Goal: Transaction & Acquisition: Purchase product/service

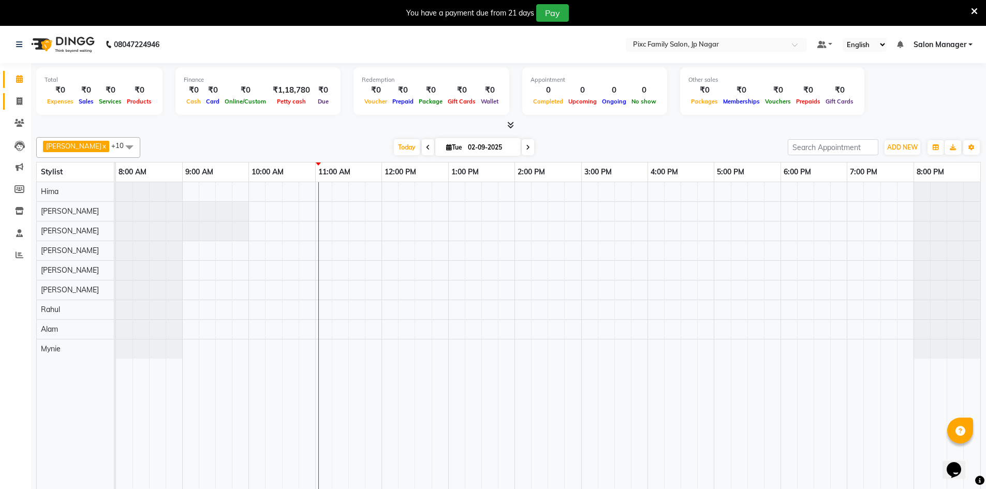
drag, startPoint x: 15, startPoint y: 108, endPoint x: 19, endPoint y: 99, distance: 9.3
click at [15, 107] on link "Invoice" at bounding box center [15, 101] width 25 height 17
select select "8432"
select select "service"
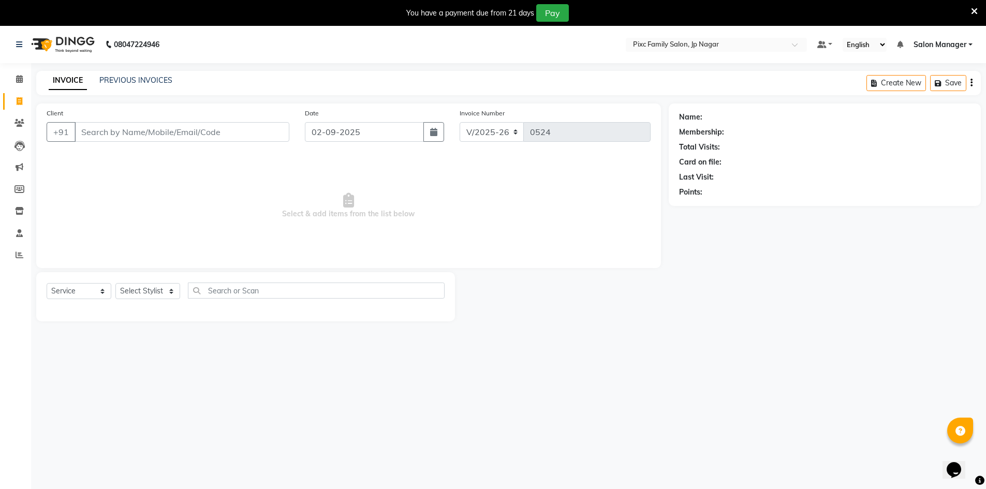
click at [96, 130] on input "Client" at bounding box center [182, 132] width 215 height 20
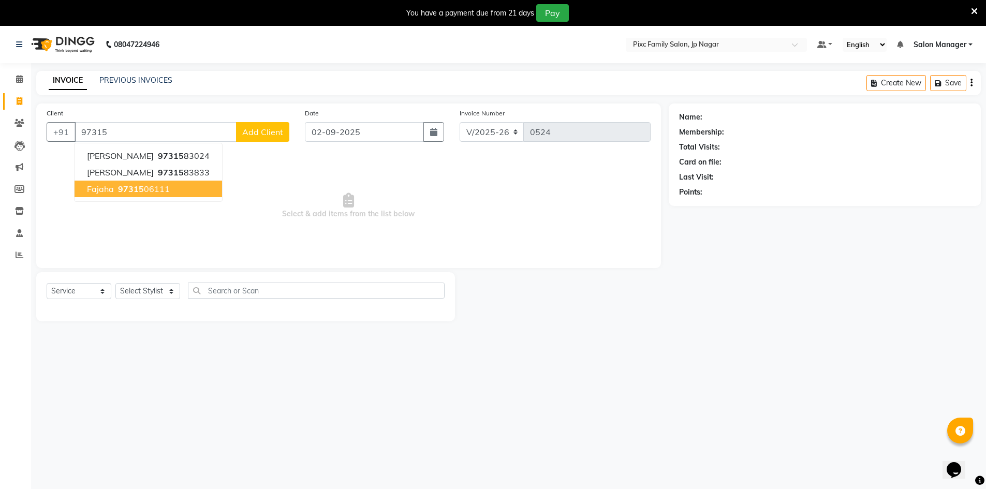
click at [102, 194] on button "Fajaha 97315 06111" at bounding box center [148, 189] width 147 height 17
type input "9731506111"
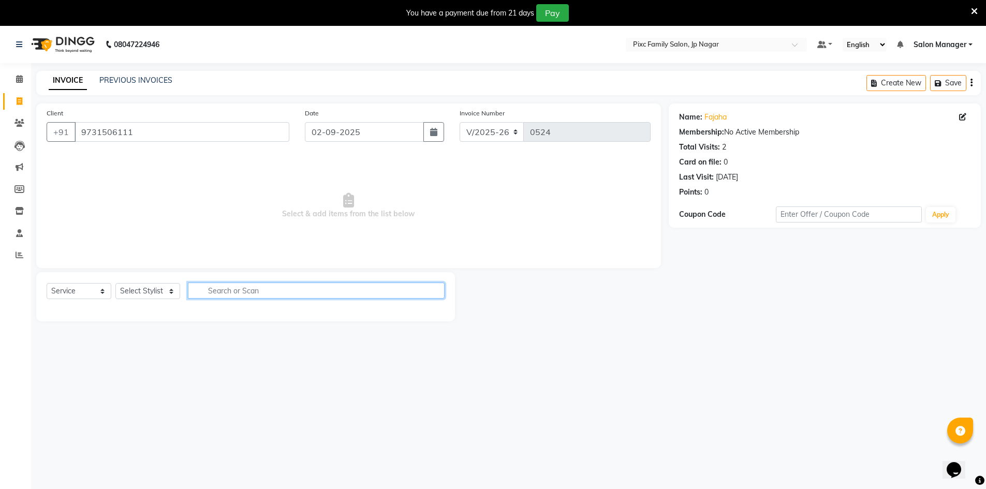
click at [269, 293] on input "text" at bounding box center [316, 291] width 257 height 16
type input "deep co"
click at [129, 288] on select "Select Stylist Alam ANISH BISWAKARAM Anjali Tamang BHUVANA Elisha Rai Hima Maru…" at bounding box center [147, 291] width 65 height 16
select select "84043"
click at [115, 283] on select "Select Stylist Alam ANISH BISWAKARAM Anjali Tamang BHUVANA Elisha Rai Hima Maru…" at bounding box center [147, 291] width 65 height 16
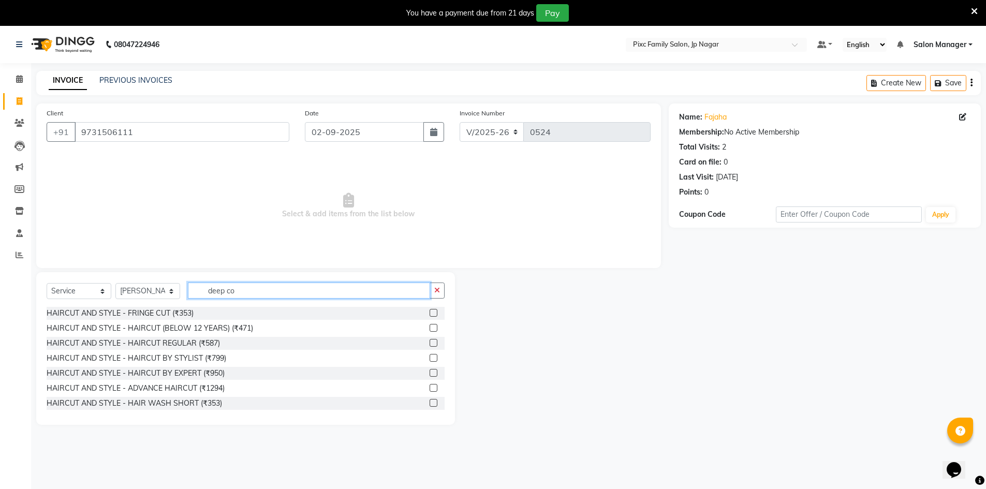
click at [241, 294] on input "deep co" at bounding box center [309, 291] width 242 height 16
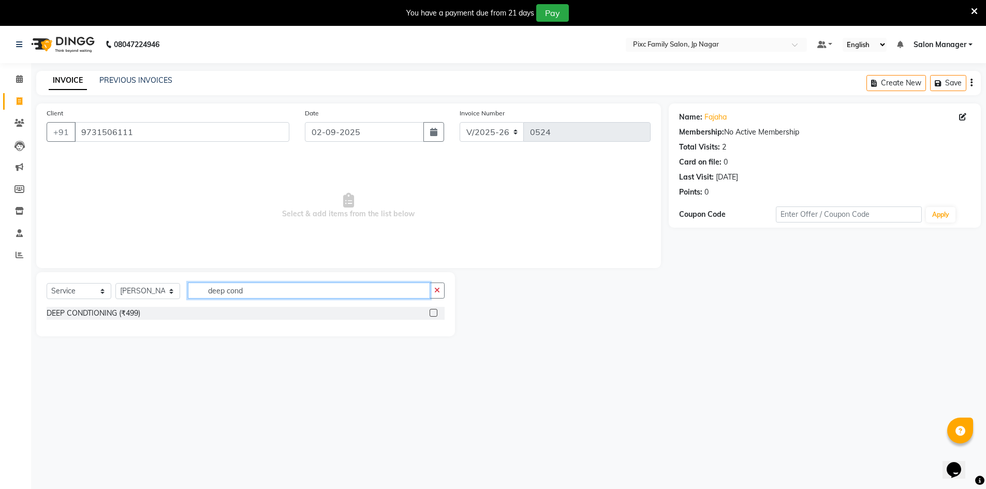
drag, startPoint x: 253, startPoint y: 289, endPoint x: 98, endPoint y: 268, distance: 155.7
click at [98, 268] on div "Client +91 9731506111 Date 02-09-2025 Invoice Number V/2025 V/2025-26 0524 Sele…" at bounding box center [348, 220] width 640 height 233
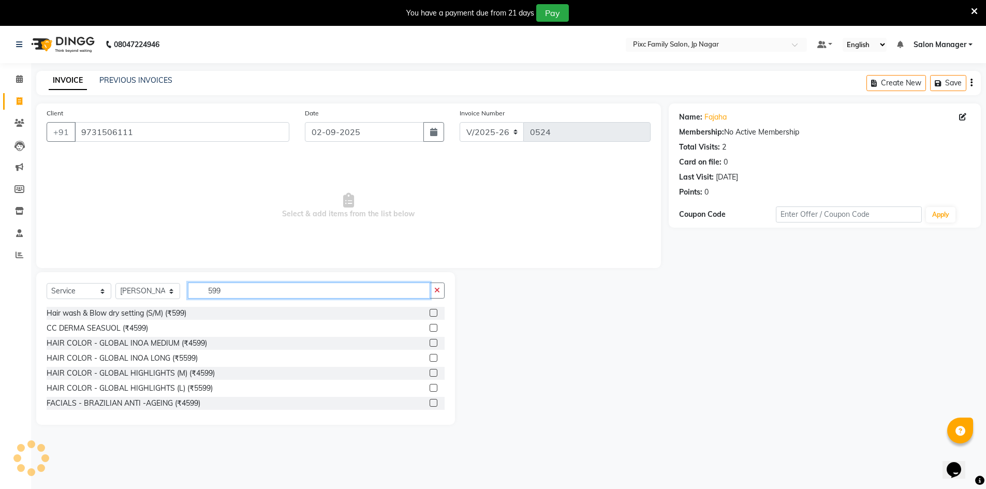
drag, startPoint x: 254, startPoint y: 288, endPoint x: 85, endPoint y: 280, distance: 169.4
click at [85, 280] on div "Select Service Product Membership Package Voucher Prepaid Gift Card Select Styl…" at bounding box center [245, 348] width 419 height 153
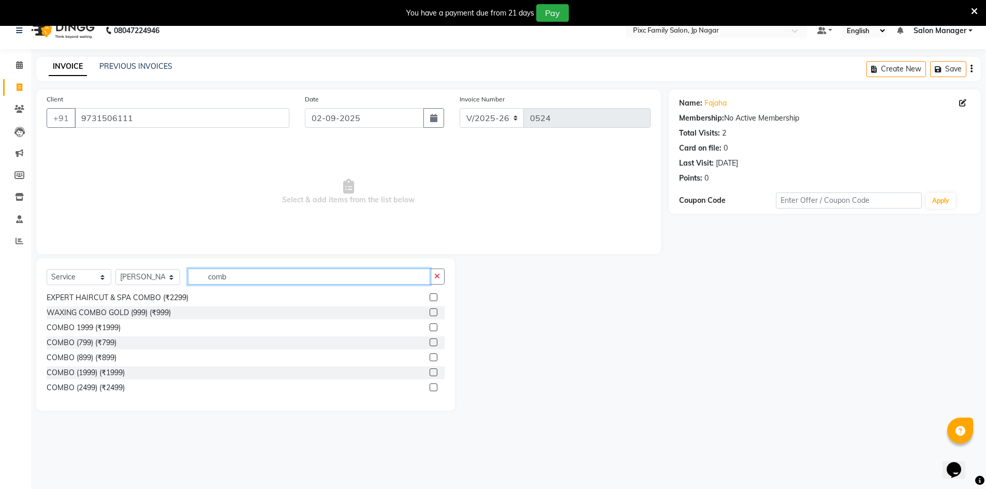
scroll to position [26, 0]
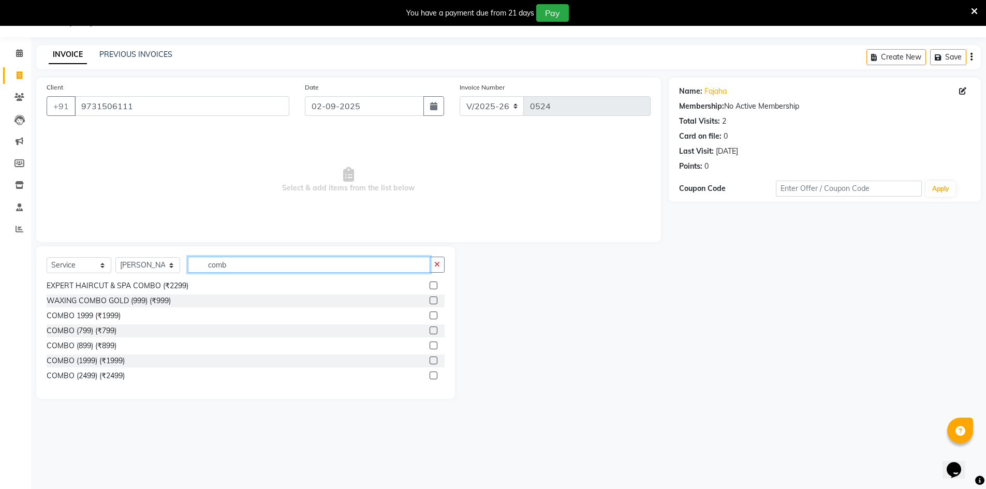
drag, startPoint x: 255, startPoint y: 270, endPoint x: 172, endPoint y: 261, distance: 83.3
click at [172, 261] on div "Select Service Product Membership Package Voucher Prepaid Gift Card Select Styl…" at bounding box center [246, 269] width 398 height 24
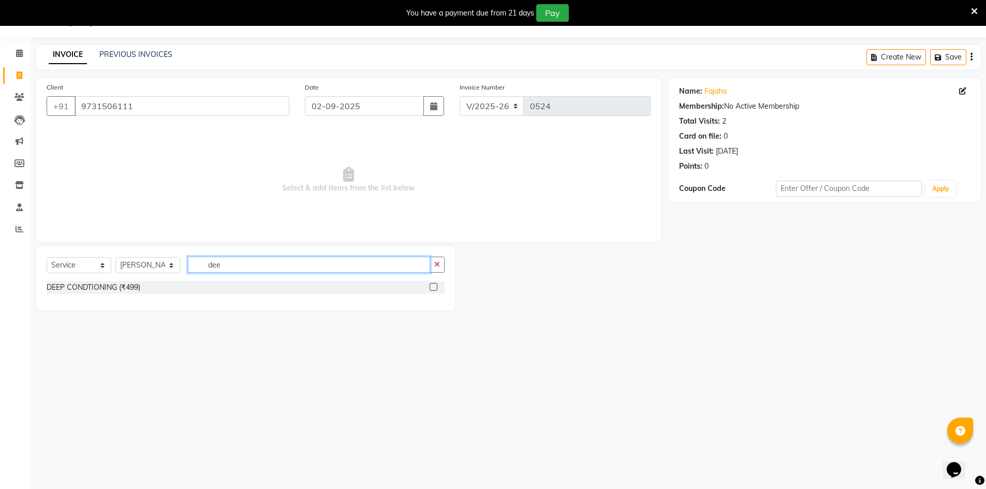
scroll to position [0, 0]
type input "dee"
click at [434, 288] on label at bounding box center [434, 287] width 8 height 8
click at [434, 288] on input "checkbox" at bounding box center [433, 287] width 7 height 7
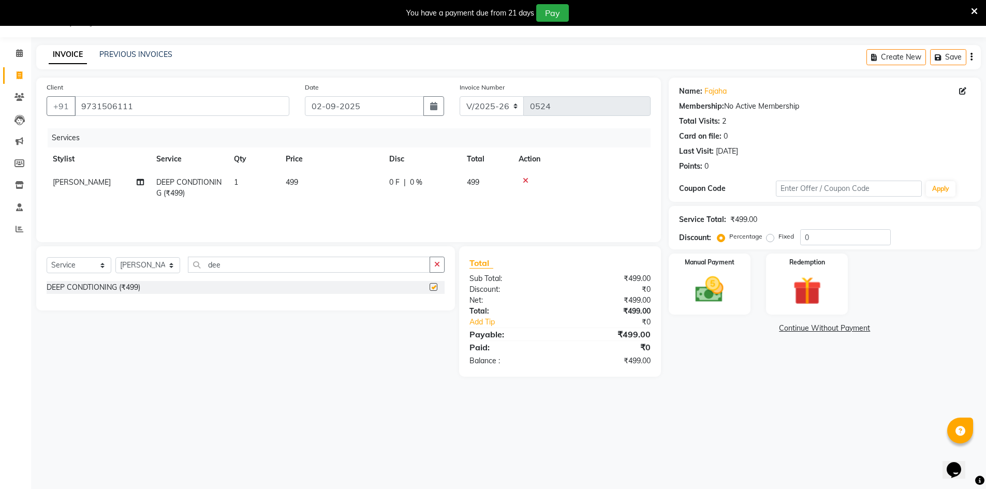
checkbox input "false"
click at [290, 181] on span "499" at bounding box center [292, 182] width 12 height 9
select select "84043"
drag, startPoint x: 343, startPoint y: 185, endPoint x: 335, endPoint y: 186, distance: 7.3
click at [335, 186] on input "499" at bounding box center [379, 185] width 91 height 16
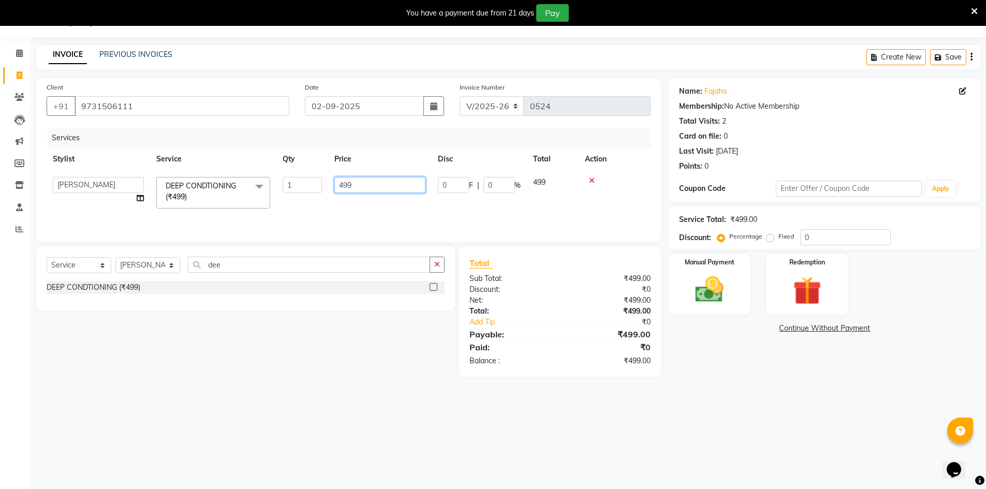
type input "599"
click at [430, 214] on div "Services Stylist Service Qty Price Disc Total Action Alam ANISH BISWAKARAM Anja…" at bounding box center [349, 180] width 604 height 104
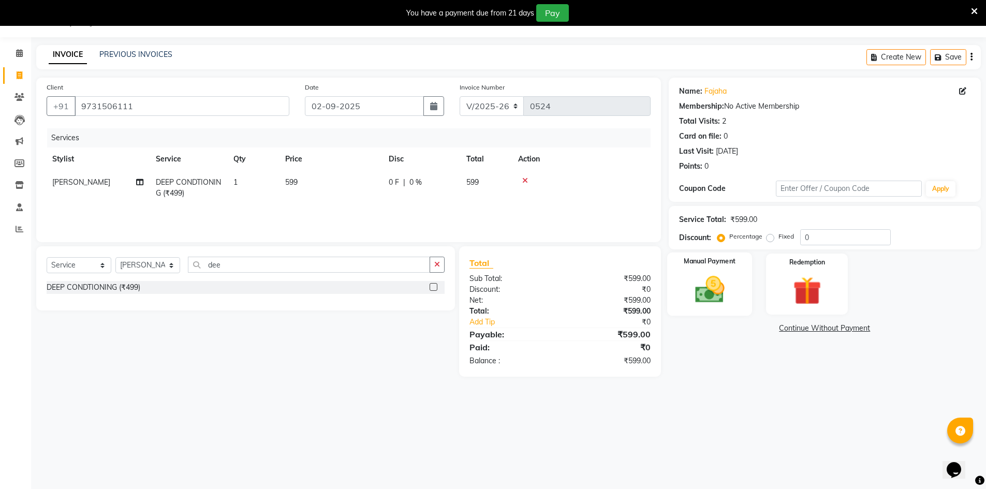
click at [735, 281] on div "Manual Payment" at bounding box center [709, 285] width 85 height 64
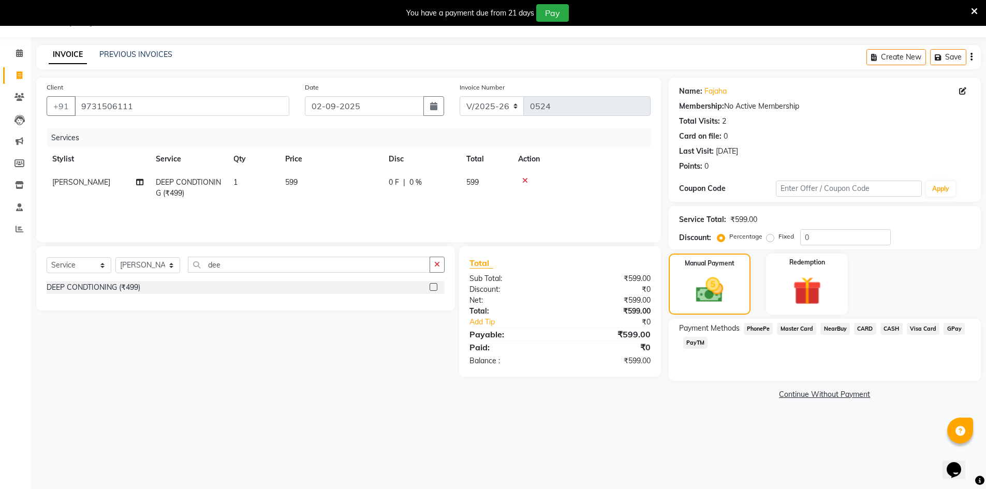
click at [762, 330] on span "PhonePe" at bounding box center [758, 329] width 29 height 12
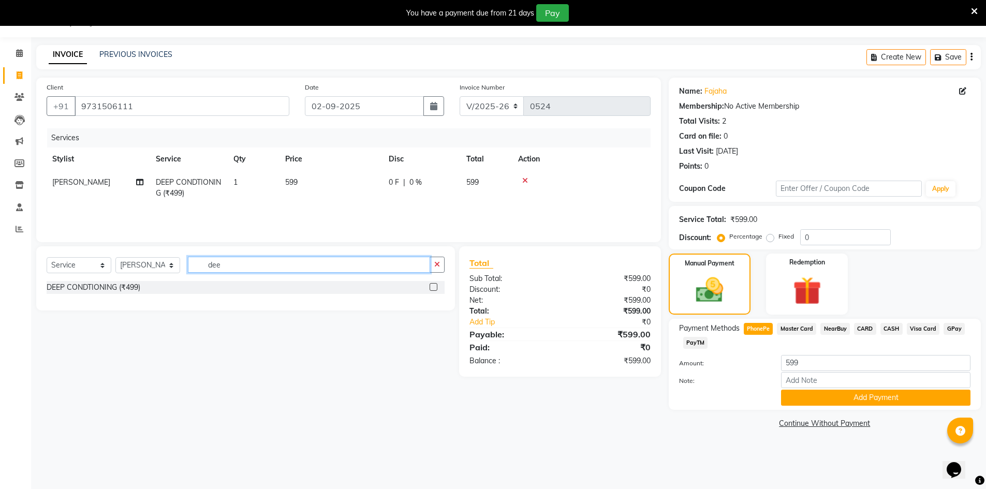
click at [143, 255] on div "Select Service Product Membership Package Voucher Prepaid Gift Card Select Styl…" at bounding box center [245, 278] width 419 height 64
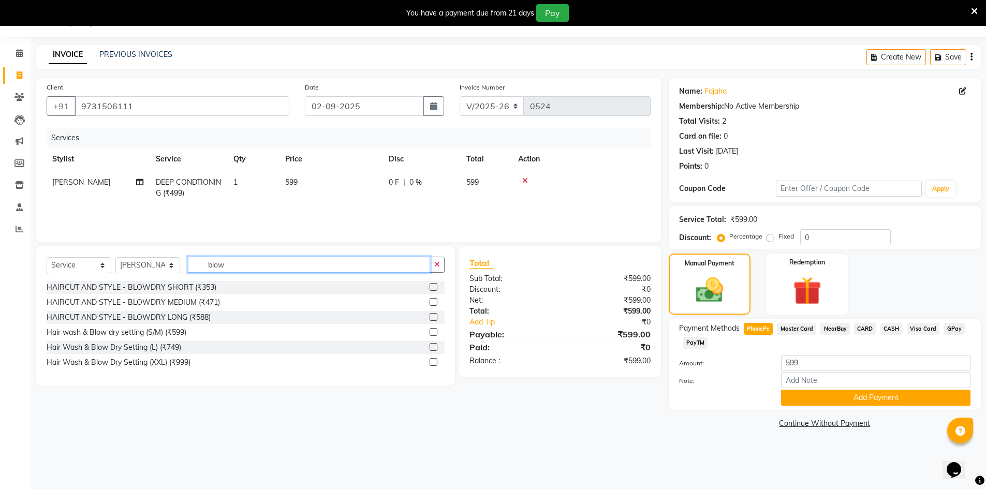
type input "blow"
click at [435, 286] on label at bounding box center [434, 287] width 8 height 8
click at [435, 286] on input "checkbox" at bounding box center [433, 287] width 7 height 7
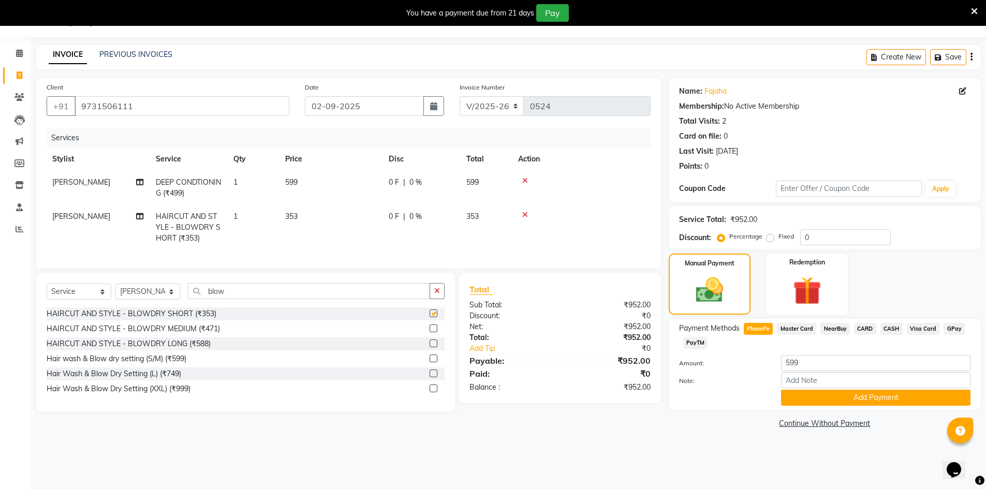
checkbox input "false"
click at [761, 327] on span "PhonePe" at bounding box center [758, 329] width 29 height 12
type input "952"
click at [381, 217] on td "353" at bounding box center [331, 227] width 104 height 45
select select "84043"
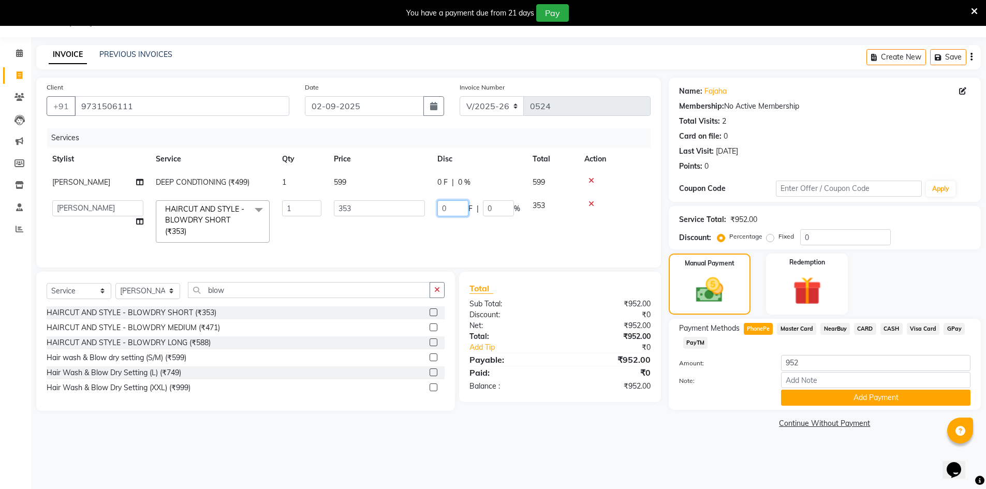
drag, startPoint x: 451, startPoint y: 211, endPoint x: 428, endPoint y: 210, distance: 22.3
click at [434, 211] on td "0 F | 0 %" at bounding box center [478, 221] width 95 height 55
type input "153"
click at [483, 240] on tr "Alam ANISH BISWAKARAM Anjali Tamang BHUVANA Elisha Rai Hima Maruthi Mynie Rahul…" at bounding box center [348, 221] width 604 height 55
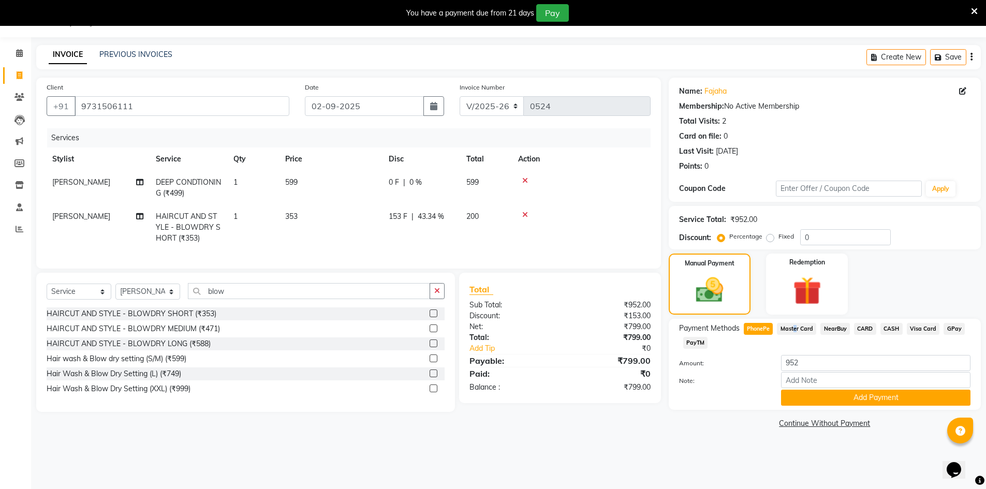
click at [793, 326] on span "Master Card" at bounding box center [796, 329] width 39 height 12
type input "799"
click at [762, 329] on span "PhonePe" at bounding box center [758, 329] width 29 height 12
click at [885, 396] on button "Add Payment" at bounding box center [875, 398] width 189 height 16
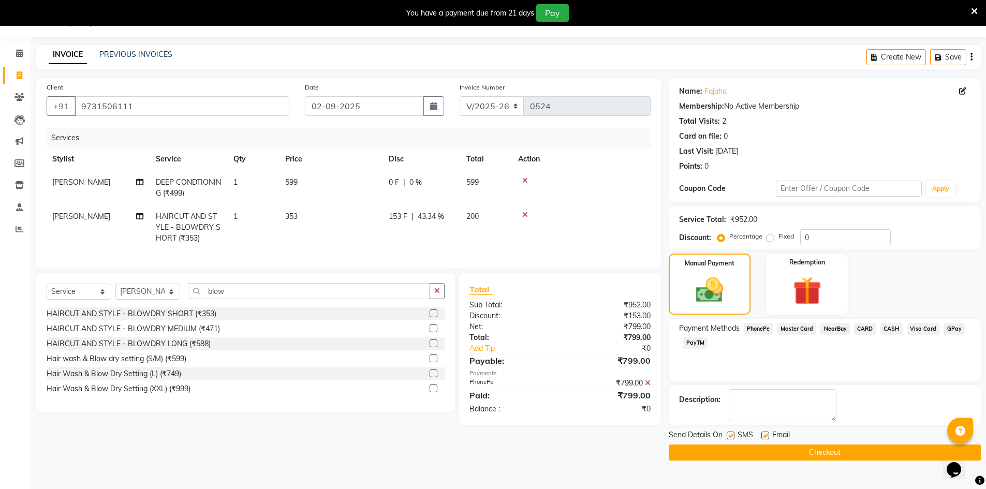
click at [761, 451] on button "Checkout" at bounding box center [825, 453] width 312 height 16
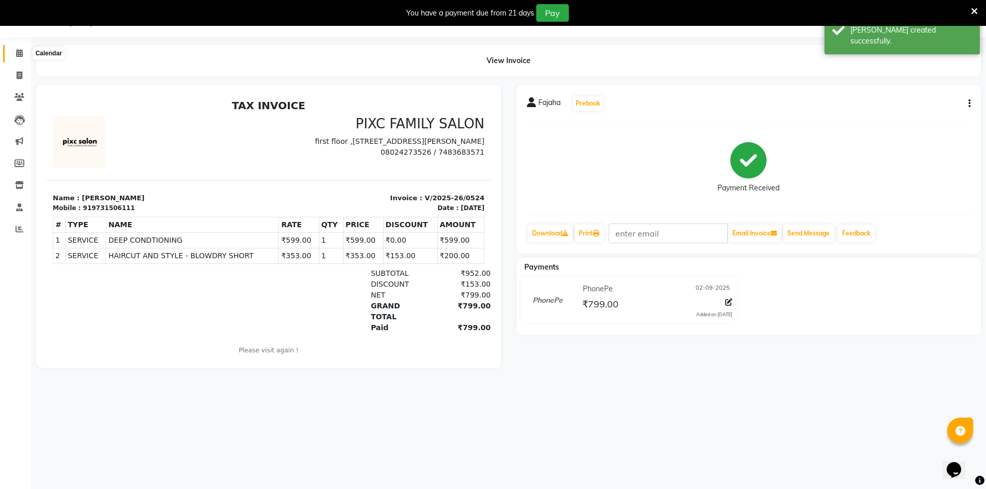
click at [19, 55] on icon at bounding box center [19, 53] width 7 height 8
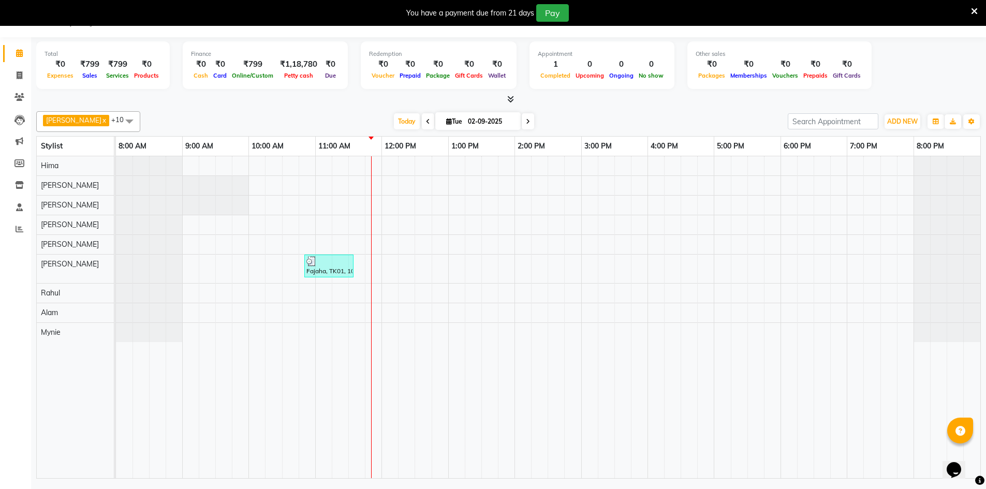
click at [384, 265] on div "Fajaha, TK01, 10:50 AM-11:35 AM, DEEP CONDTIONING (₹499),HAIRCUT AND STYLE - BL…" at bounding box center [548, 317] width 864 height 322
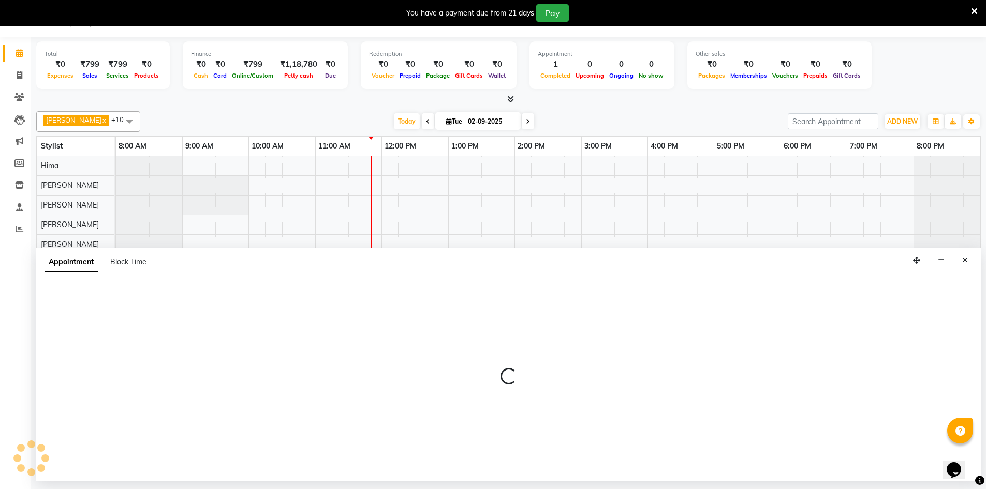
click at [384, 265] on div "Appointment Block Time" at bounding box center [508, 264] width 944 height 32
select select "84043"
select select "720"
select select "tentative"
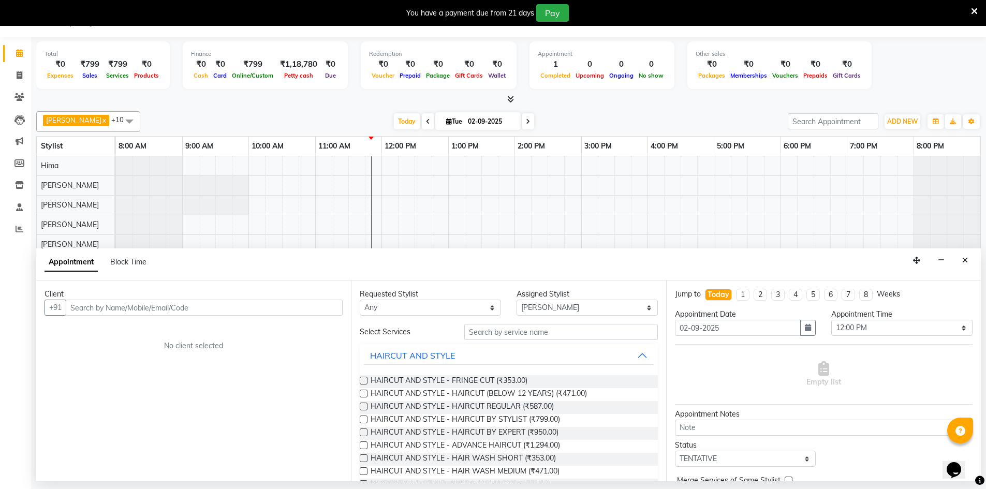
click at [152, 304] on input "text" at bounding box center [204, 308] width 277 height 16
type input "9851700154"
click at [330, 305] on span "Add Client" at bounding box center [321, 307] width 35 height 9
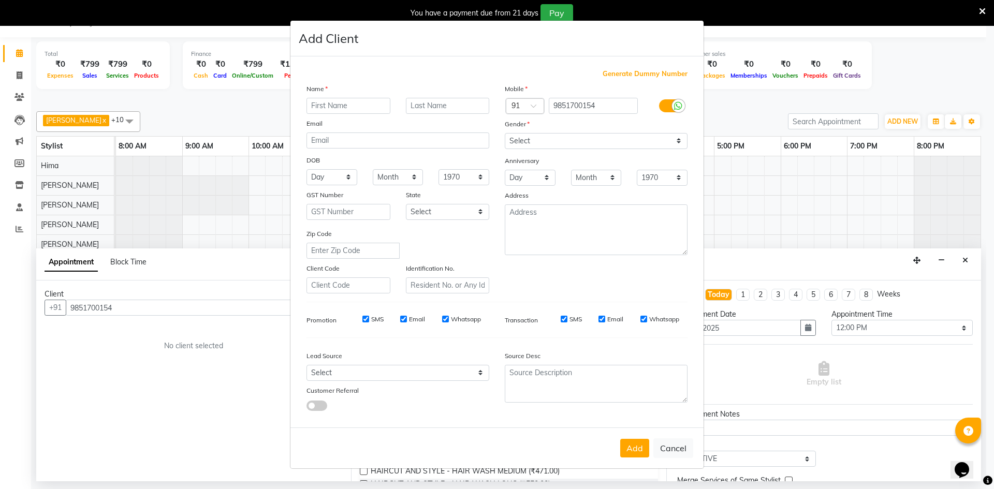
click at [343, 111] on input "text" at bounding box center [348, 106] width 84 height 16
type input "Asha"
click at [522, 139] on select "Select Male Female Other Prefer Not To Say" at bounding box center [596, 141] width 183 height 16
select select "female"
click at [505, 133] on select "Select Male Female Other Prefer Not To Say" at bounding box center [596, 141] width 183 height 16
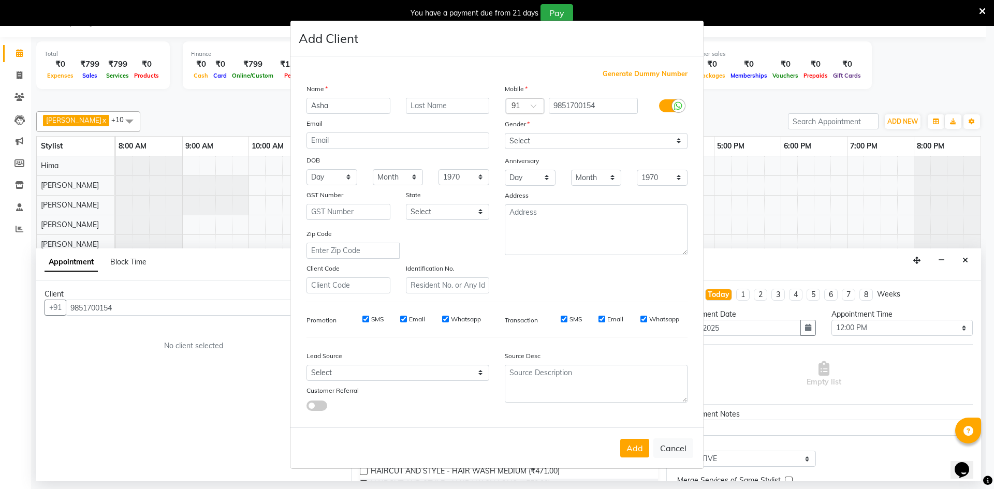
drag, startPoint x: 639, startPoint y: 448, endPoint x: 625, endPoint y: 449, distance: 14.0
click at [640, 448] on button "Add" at bounding box center [634, 448] width 29 height 19
select select
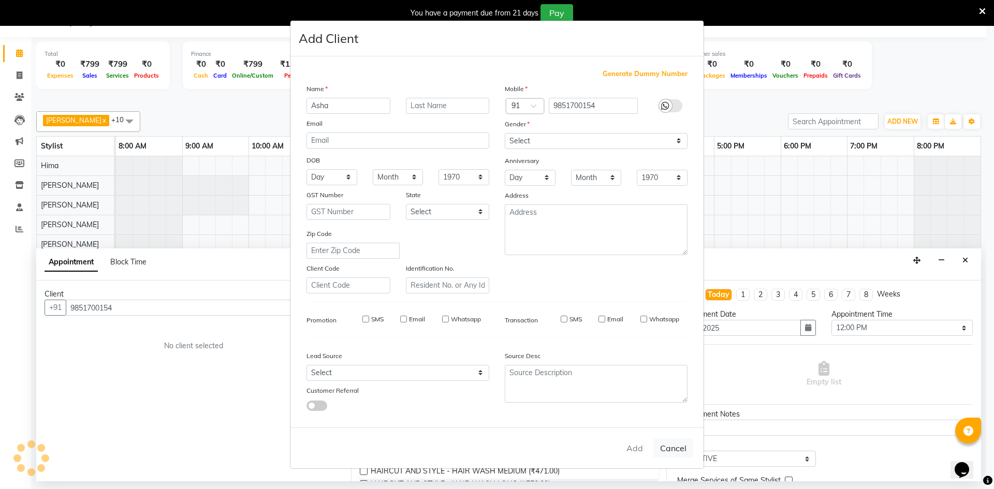
select select
checkbox input "false"
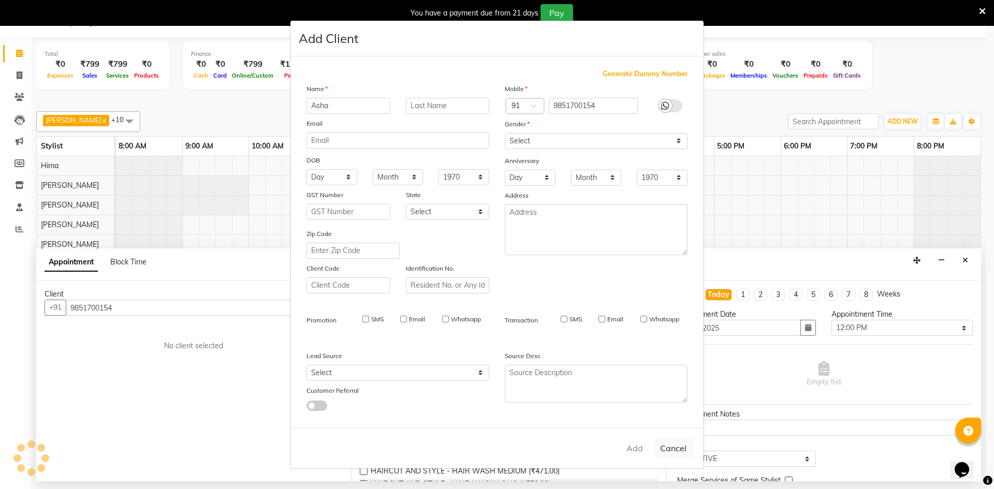
checkbox input "false"
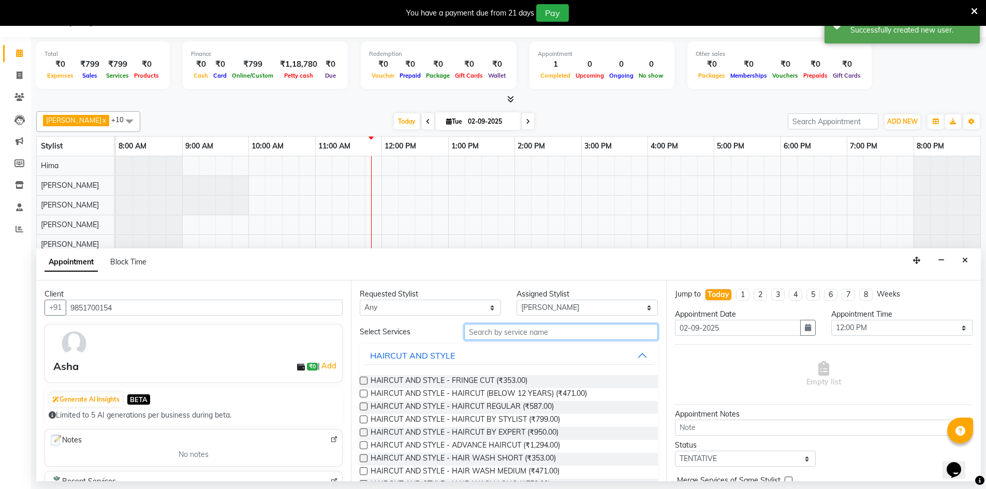
click at [524, 334] on input "text" at bounding box center [561, 332] width 194 height 16
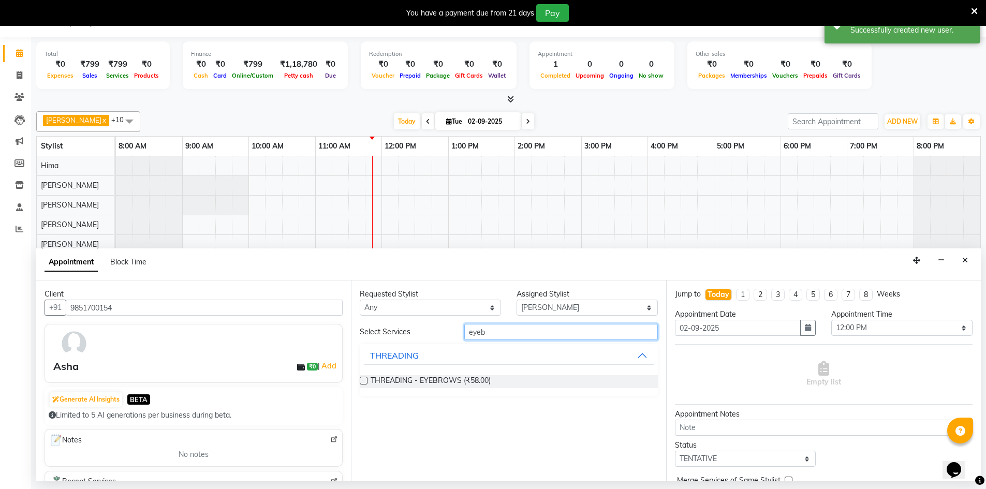
type input "eyeb"
click at [364, 381] on label at bounding box center [364, 381] width 8 height 8
click at [364, 381] on input "checkbox" at bounding box center [363, 381] width 7 height 7
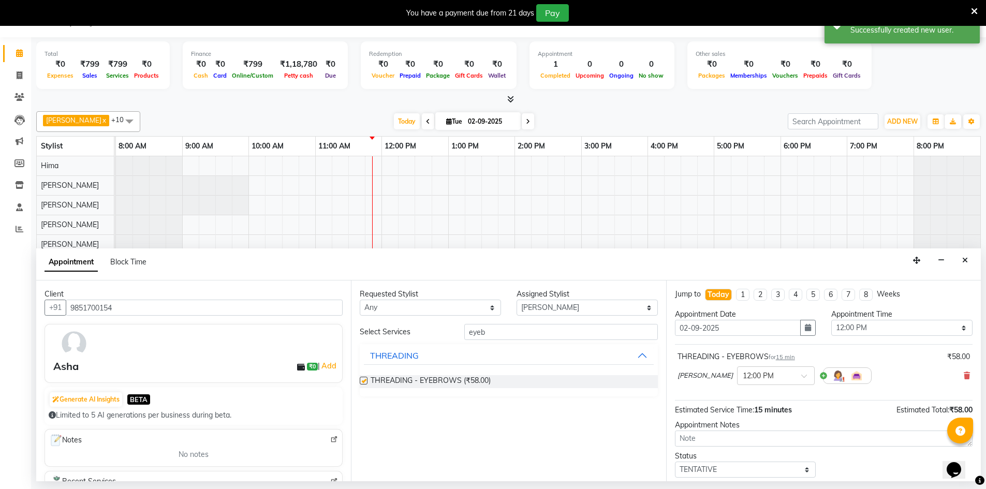
checkbox input "false"
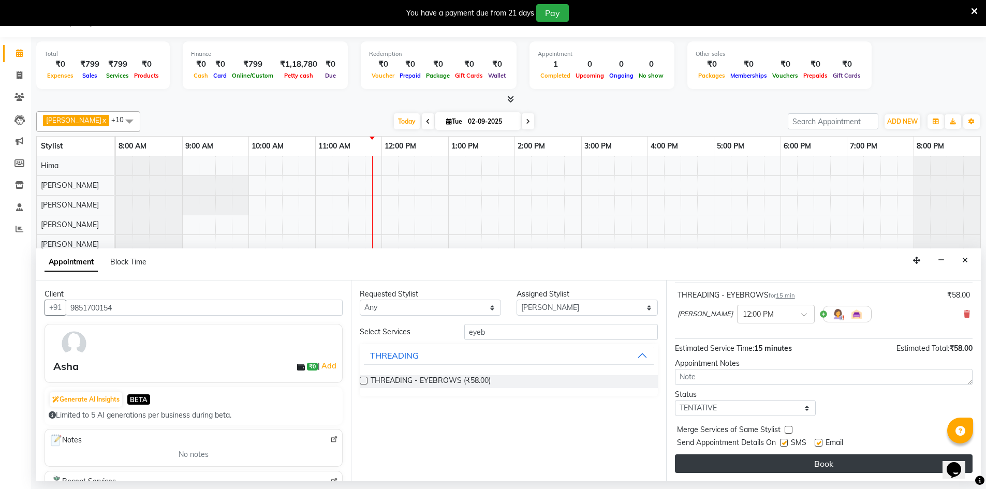
click at [806, 463] on button "Book" at bounding box center [824, 463] width 298 height 19
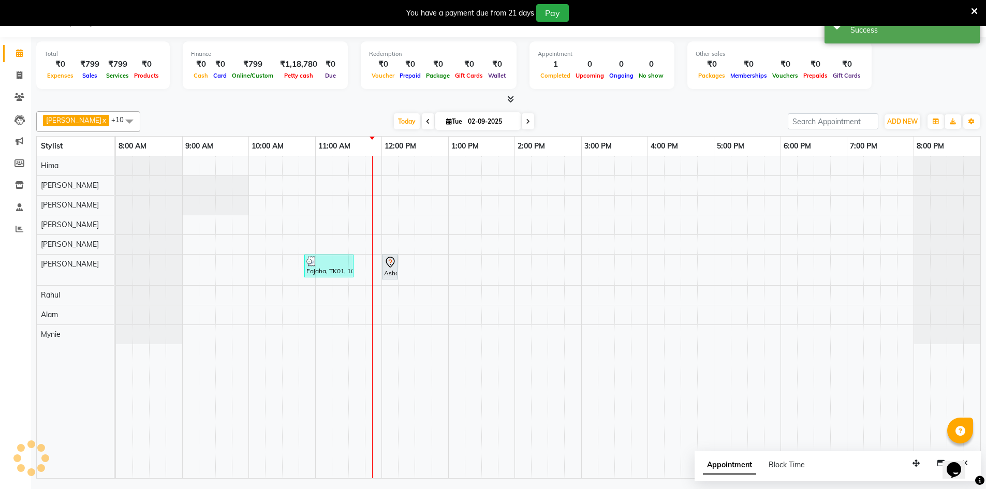
scroll to position [0, 0]
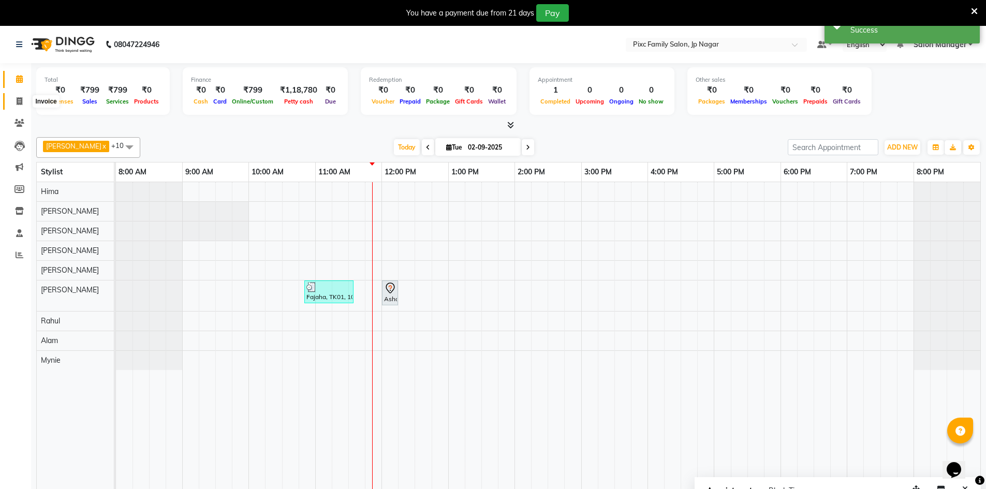
click at [19, 98] on icon at bounding box center [20, 101] width 6 height 8
select select "8432"
select select "service"
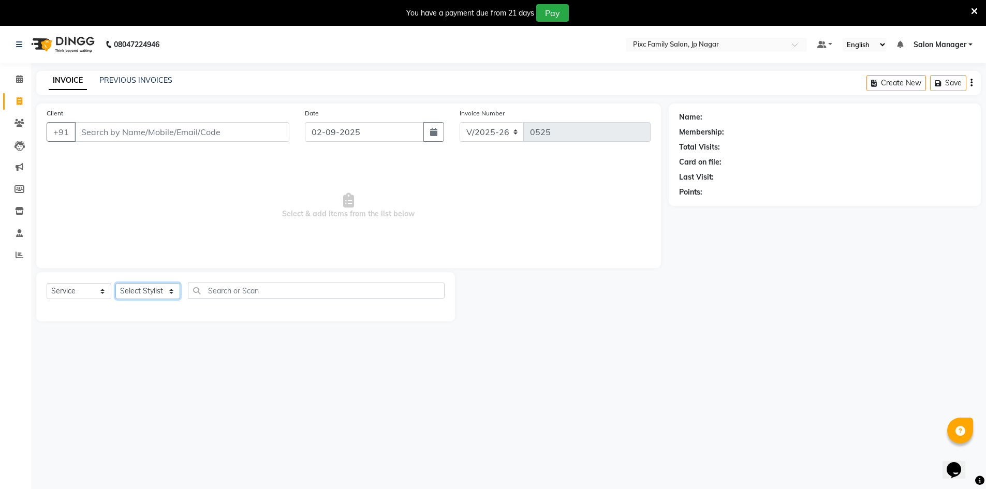
drag, startPoint x: 138, startPoint y: 289, endPoint x: 142, endPoint y: 293, distance: 5.9
click at [140, 290] on select "Select Stylist Alam ANISH BISWAKARAM Anjali Tamang BHUVANA Elisha Rai Hima Maru…" at bounding box center [147, 291] width 65 height 16
select select "89738"
click at [115, 283] on select "Select Stylist Alam ANISH BISWAKARAM Anjali Tamang BHUVANA Elisha Rai Hima Maru…" at bounding box center [147, 291] width 65 height 16
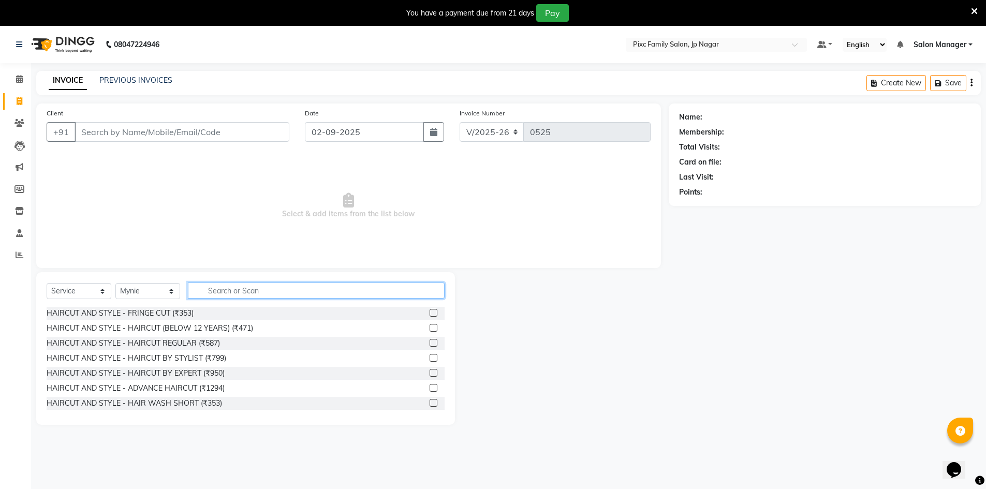
click at [233, 289] on input "text" at bounding box center [316, 291] width 257 height 16
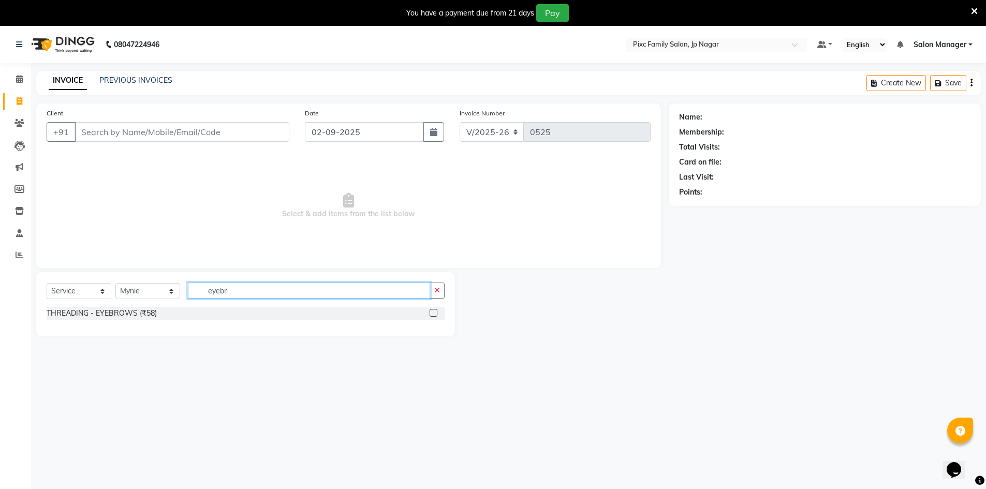
type input "eyebr"
drag, startPoint x: 434, startPoint y: 313, endPoint x: 421, endPoint y: 313, distance: 12.4
click at [435, 313] on label at bounding box center [434, 313] width 8 height 8
click at [435, 313] on input "checkbox" at bounding box center [433, 313] width 7 height 7
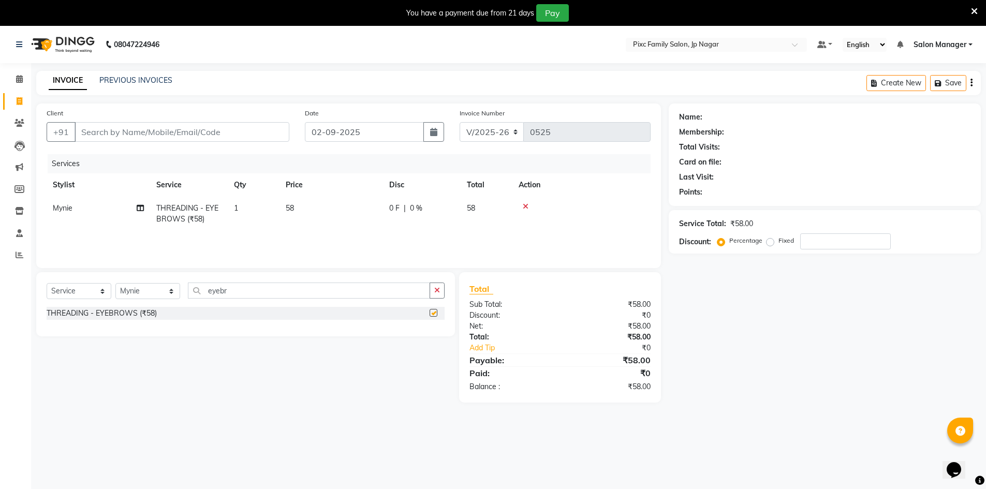
checkbox input "false"
drag, startPoint x: 290, startPoint y: 294, endPoint x: 97, endPoint y: 260, distance: 196.0
click at [97, 260] on div "Client +91 Date 02-09-2025 Invoice Number V/2025 V/2025-26 0525 Services Stylis…" at bounding box center [348, 253] width 640 height 299
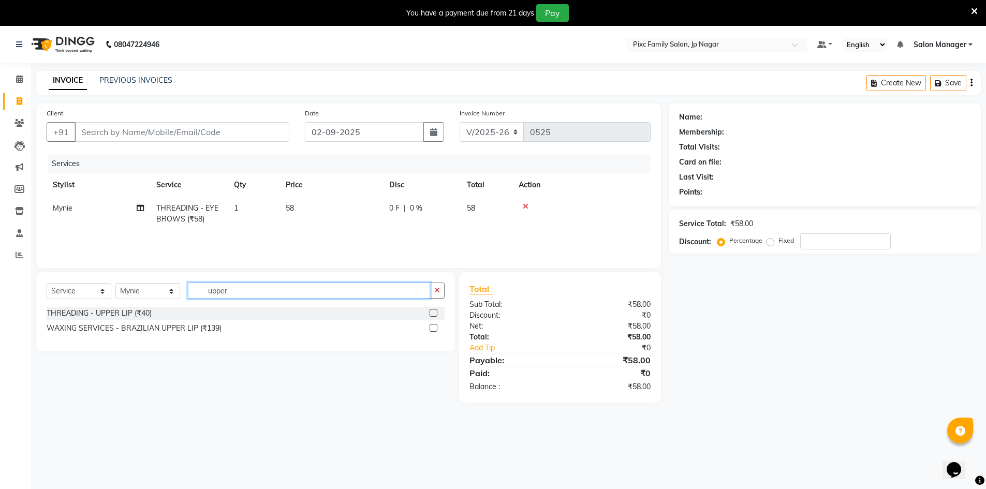
type input "upper"
click at [433, 312] on label at bounding box center [434, 313] width 8 height 8
click at [433, 312] on input "checkbox" at bounding box center [433, 313] width 7 height 7
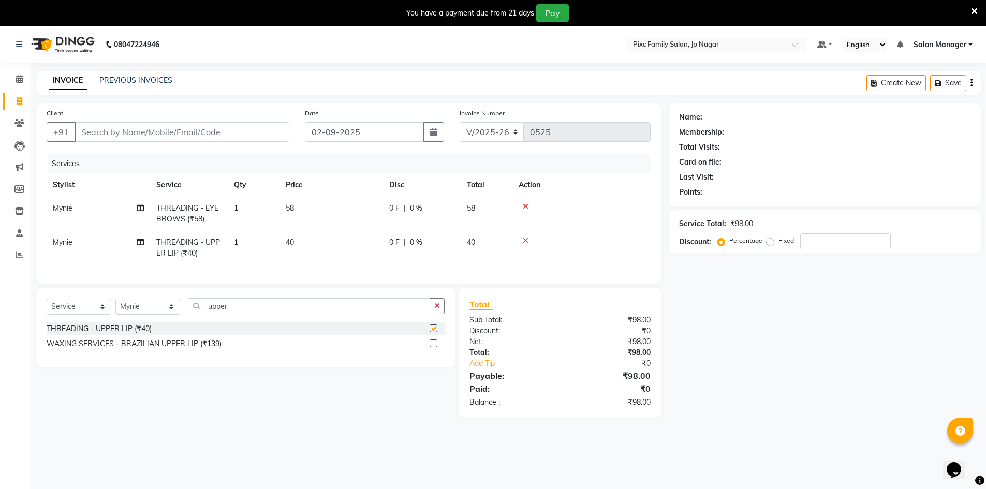
checkbox input "false"
click at [180, 135] on input "Client" at bounding box center [182, 132] width 215 height 20
type input "8"
type input "0"
type input "8867538331"
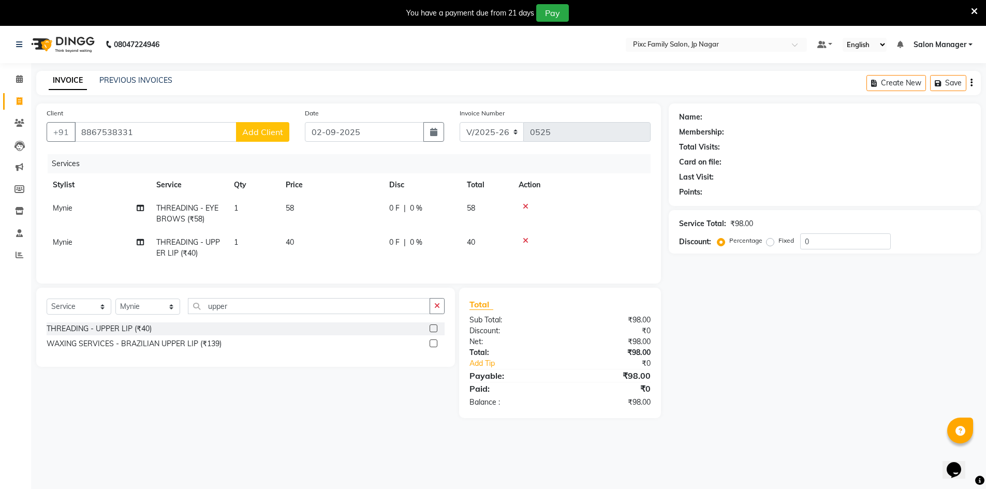
click at [263, 137] on span "Add Client" at bounding box center [262, 132] width 41 height 10
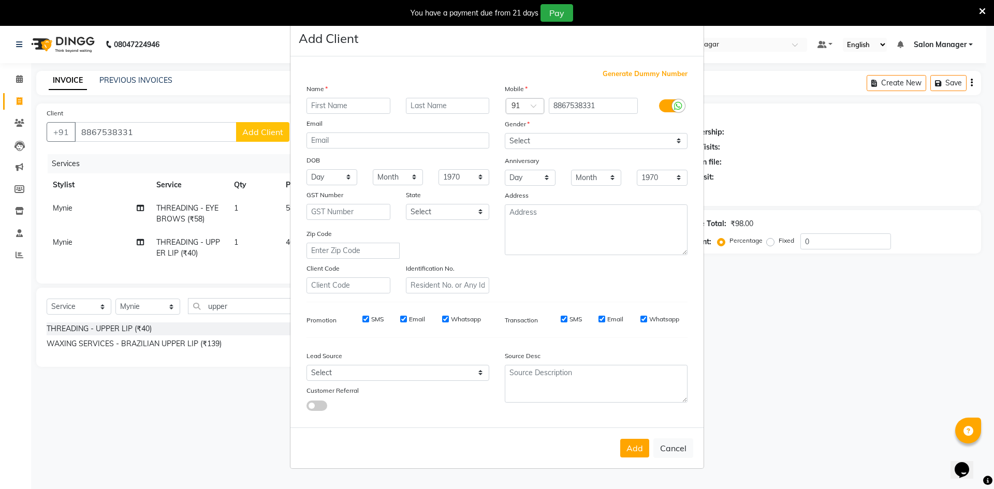
click at [350, 104] on input "text" at bounding box center [348, 106] width 84 height 16
type input "Gayatri"
click at [582, 138] on select "Select Male Female Other Prefer Not To Say" at bounding box center [596, 141] width 183 height 16
select select "female"
click at [505, 133] on select "Select Male Female Other Prefer Not To Say" at bounding box center [596, 141] width 183 height 16
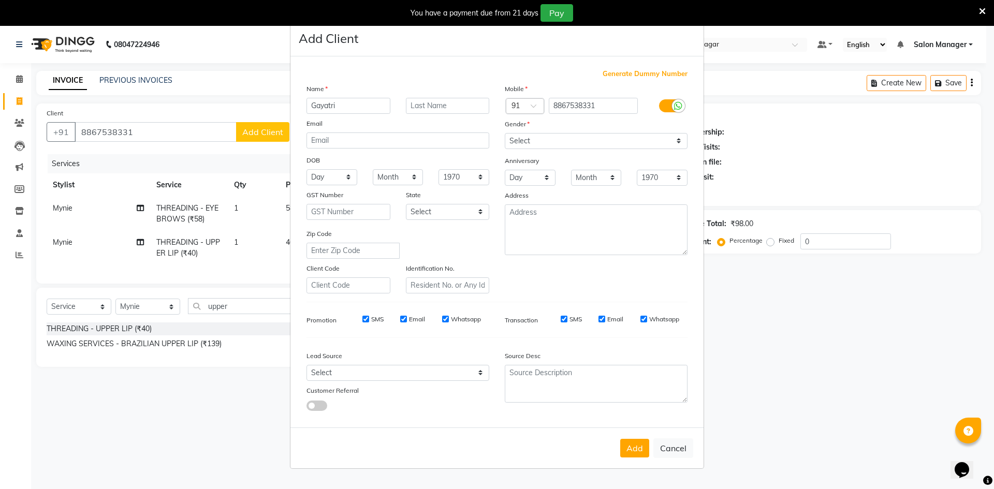
click at [639, 461] on div "Add Cancel" at bounding box center [496, 447] width 413 height 41
click at [635, 450] on button "Add" at bounding box center [634, 448] width 29 height 19
select select
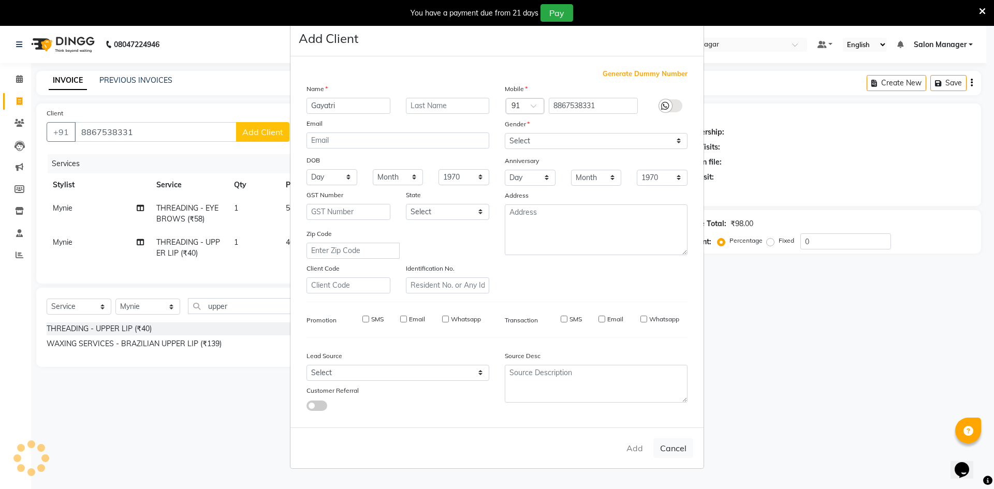
select select
checkbox input "false"
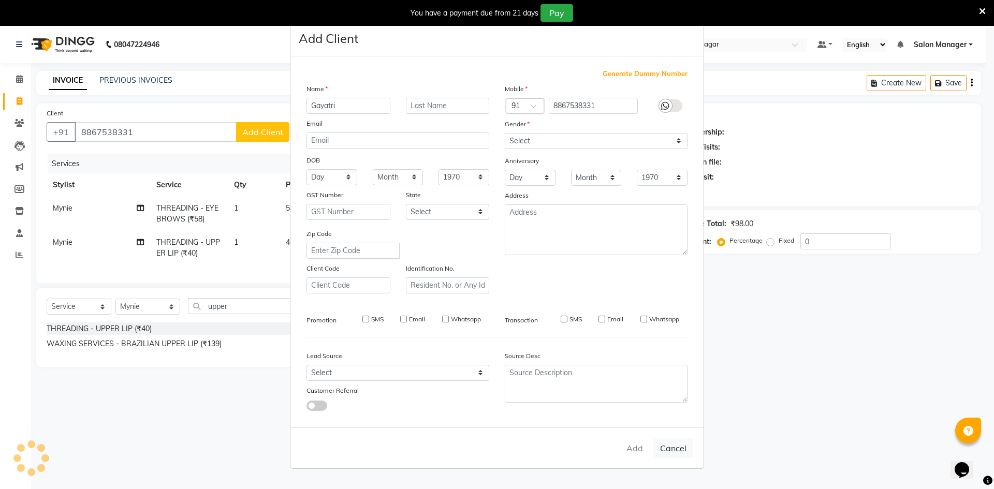
checkbox input "false"
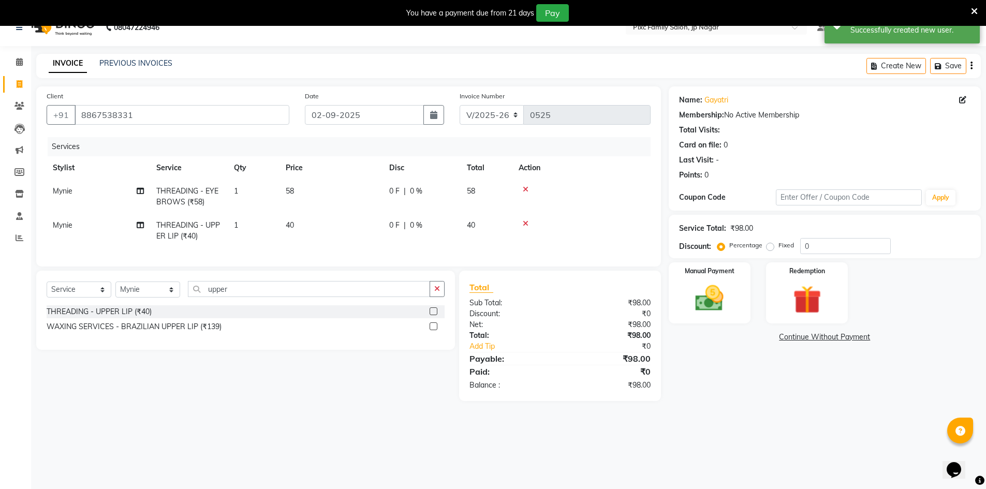
scroll to position [26, 0]
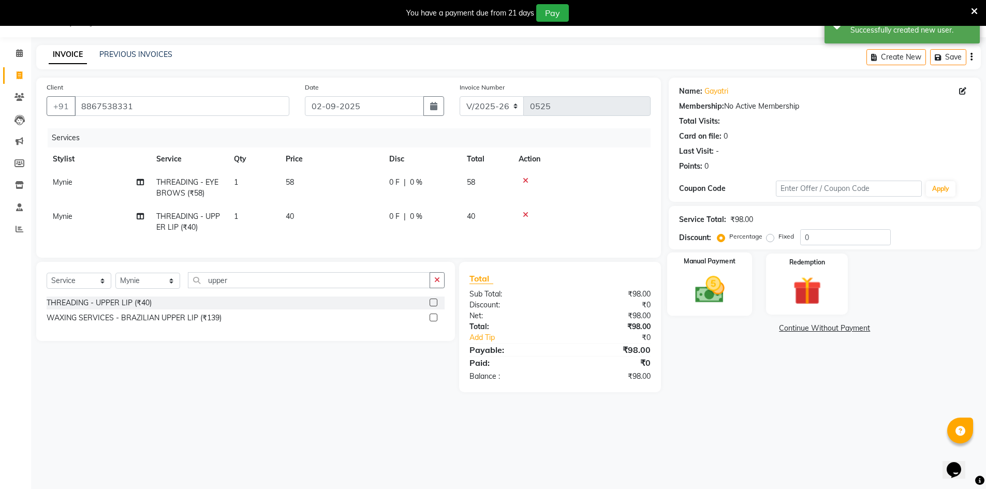
click at [688, 287] on img at bounding box center [710, 290] width 48 height 34
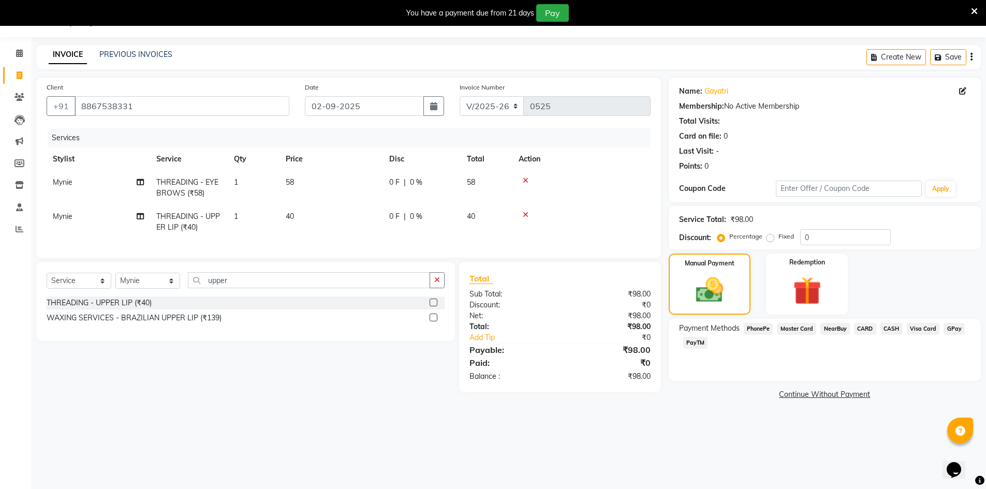
click at [756, 326] on span "PhonePe" at bounding box center [758, 329] width 29 height 12
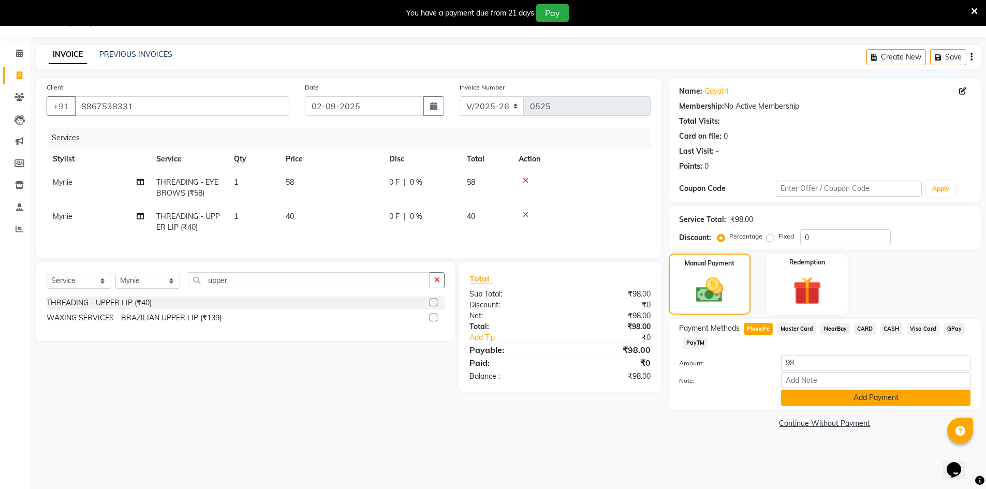
click at [846, 397] on button "Add Payment" at bounding box center [875, 398] width 189 height 16
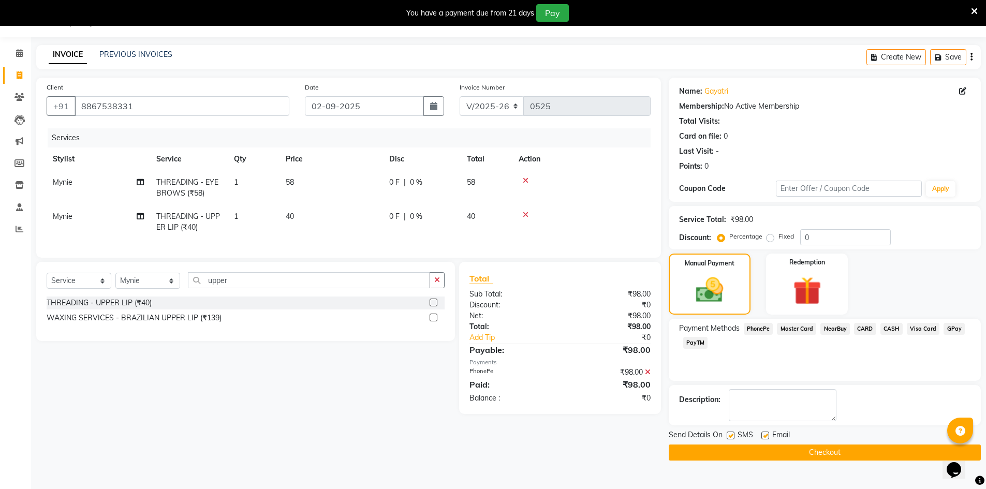
click at [832, 454] on button "Checkout" at bounding box center [825, 453] width 312 height 16
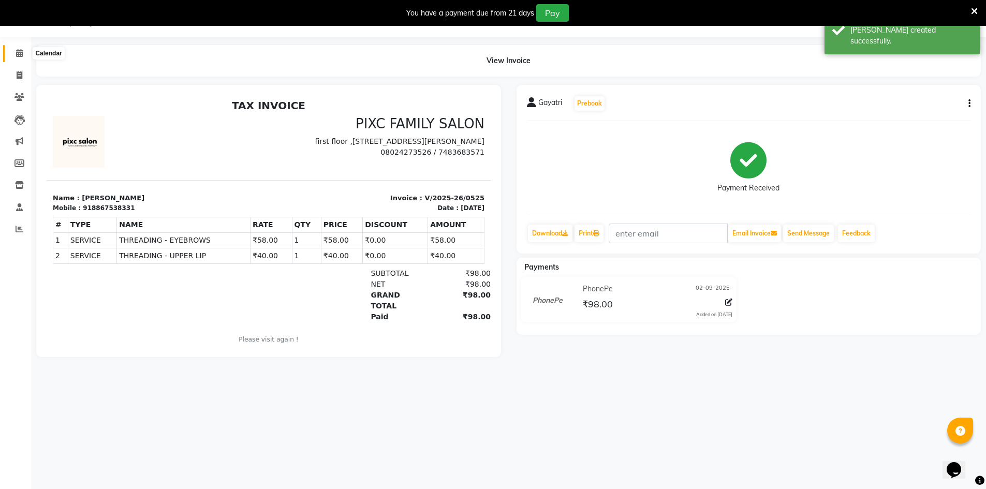
click at [23, 57] on span at bounding box center [19, 54] width 18 height 12
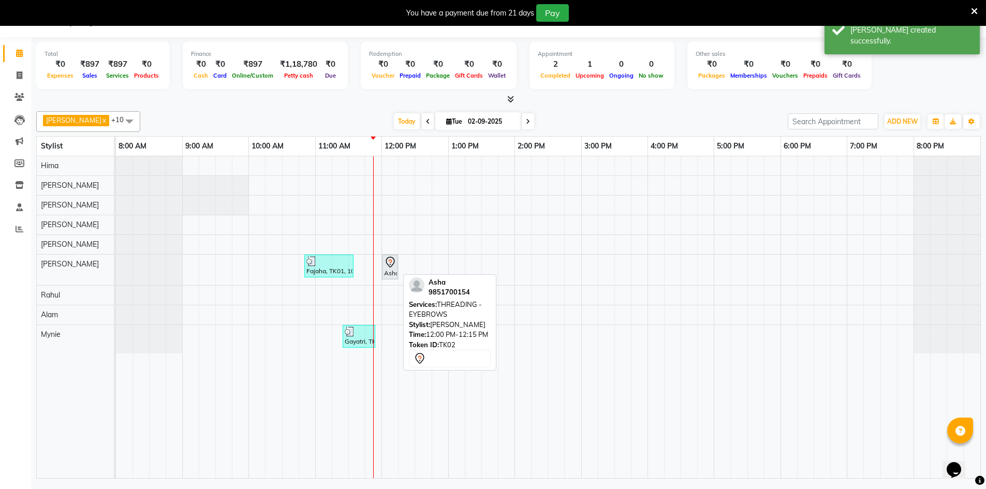
click at [394, 275] on div "Asha, TK02, 12:00 PM-12:15 PM, THREADING - EYEBROWS" at bounding box center [390, 267] width 14 height 22
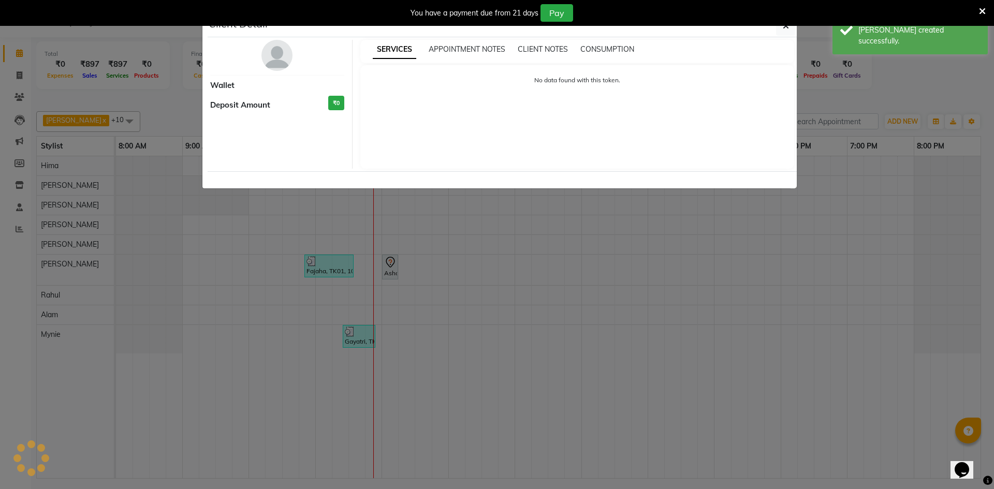
select select "7"
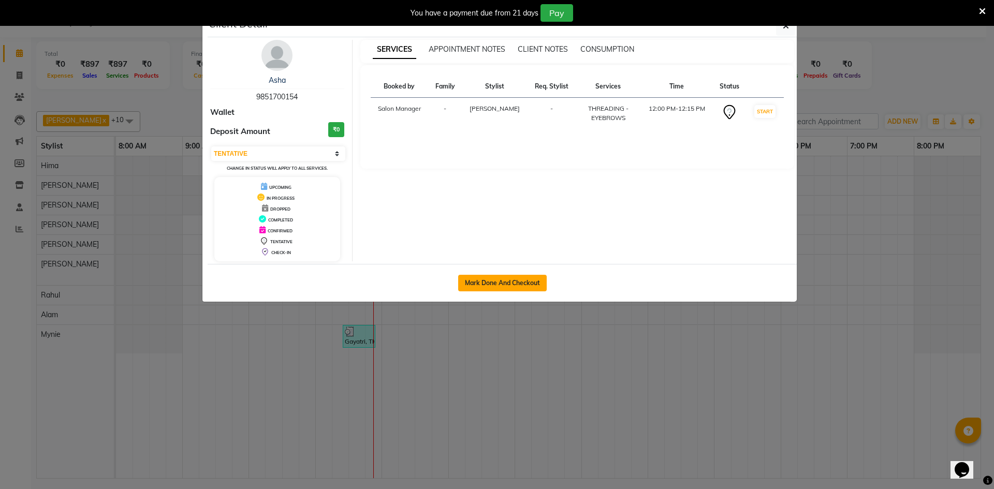
click at [525, 285] on button "Mark Done And Checkout" at bounding box center [502, 283] width 88 height 17
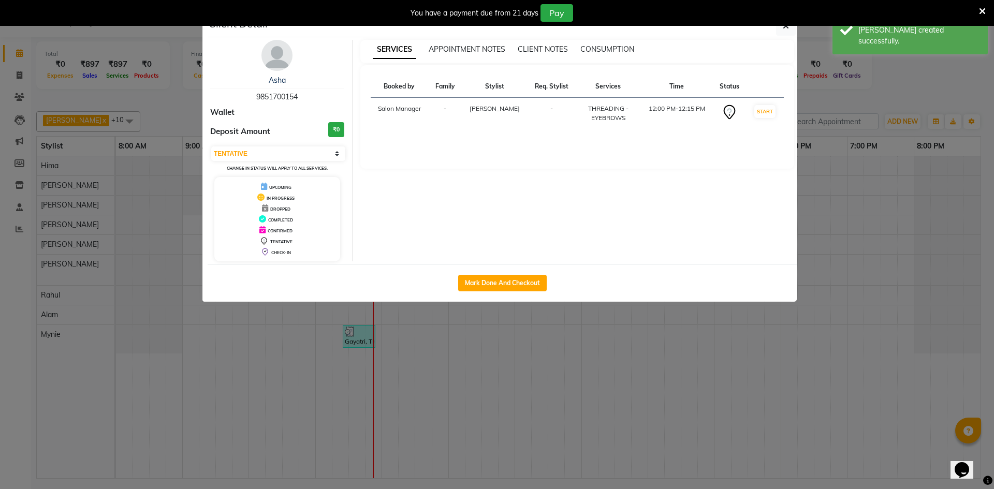
select select "service"
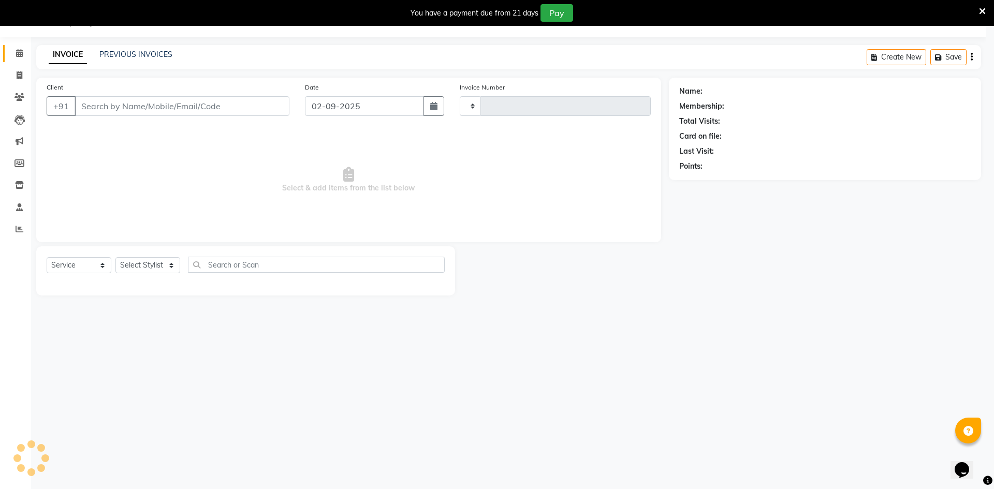
type input "0526"
select select "8432"
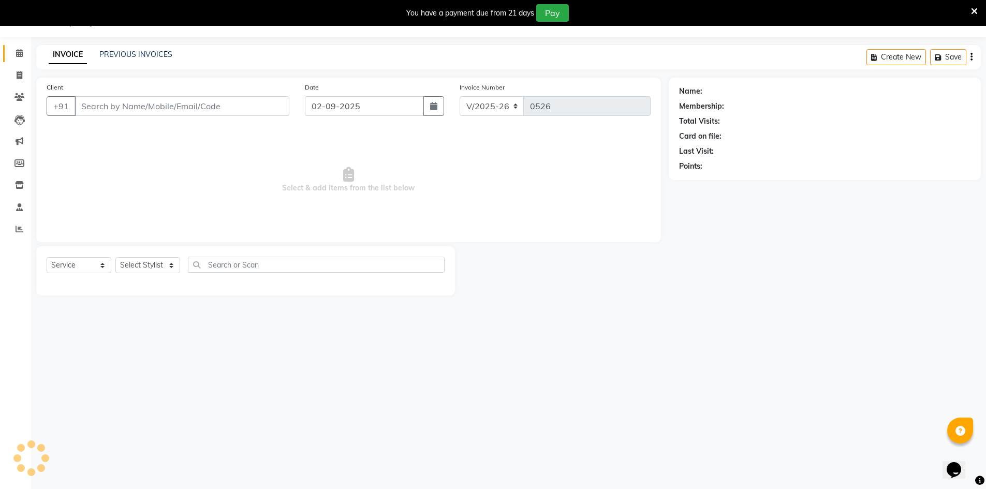
type input "9851700154"
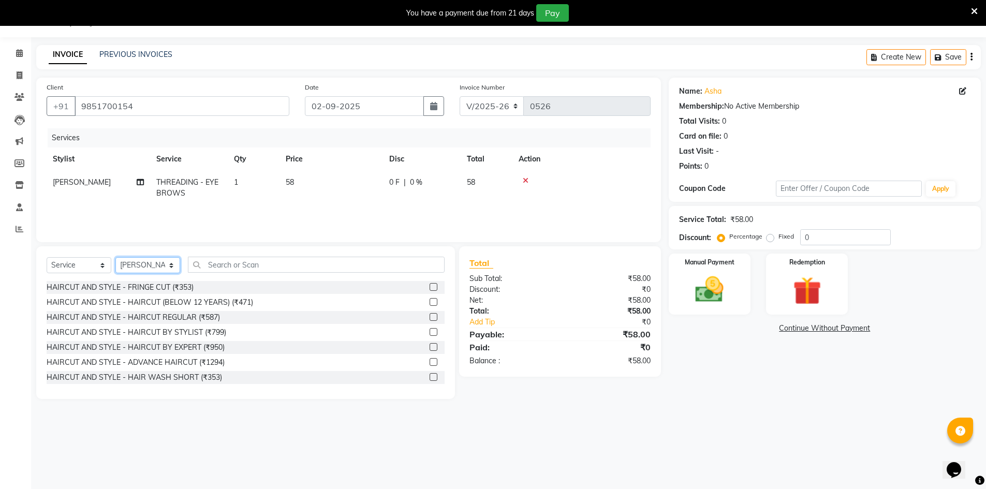
click at [153, 271] on select "Select Stylist Alam ANISH BISWAKARAM Anjali Tamang BHUVANA Elisha Rai Hima Maru…" at bounding box center [147, 265] width 65 height 16
select select "83064"
click at [115, 257] on select "Select Stylist Alam ANISH BISWAKARAM Anjali Tamang BHUVANA Elisha Rai Hima Maru…" at bounding box center [147, 265] width 65 height 16
click at [208, 272] on input "text" at bounding box center [316, 265] width 257 height 16
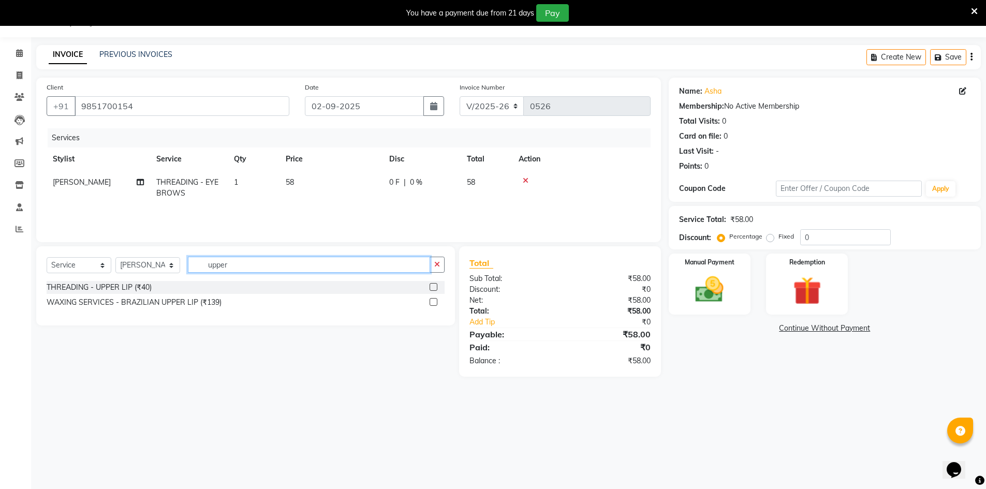
type input "upper"
click at [434, 288] on label at bounding box center [434, 287] width 8 height 8
click at [434, 288] on input "checkbox" at bounding box center [433, 287] width 7 height 7
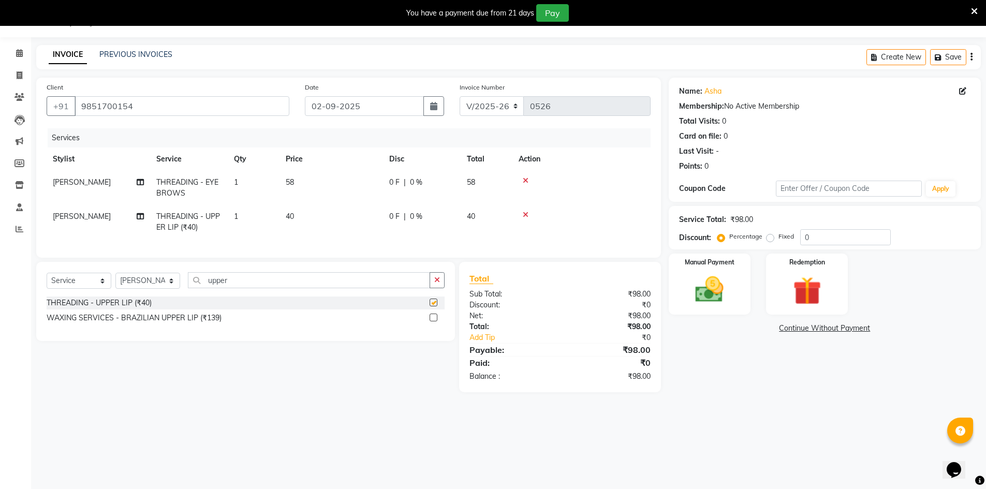
checkbox input "false"
click at [524, 179] on icon at bounding box center [526, 180] width 6 height 7
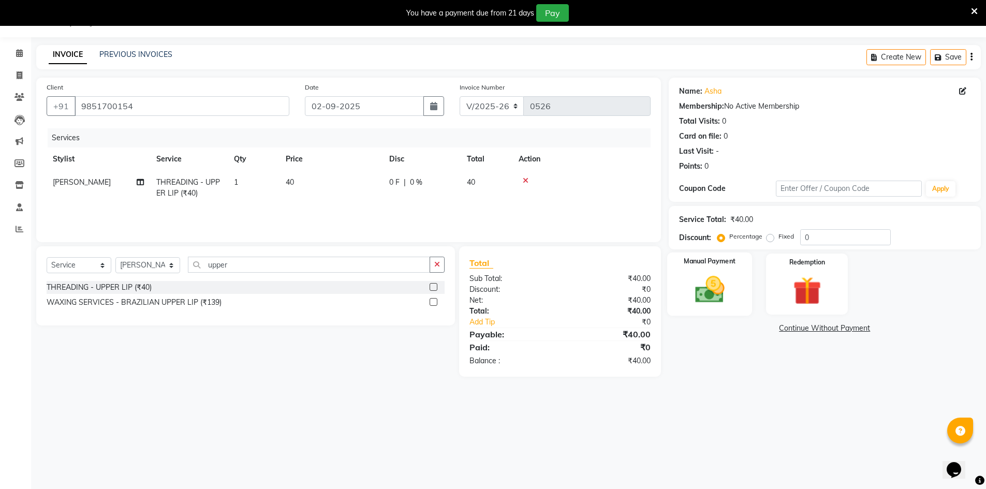
click at [690, 295] on img at bounding box center [710, 290] width 48 height 34
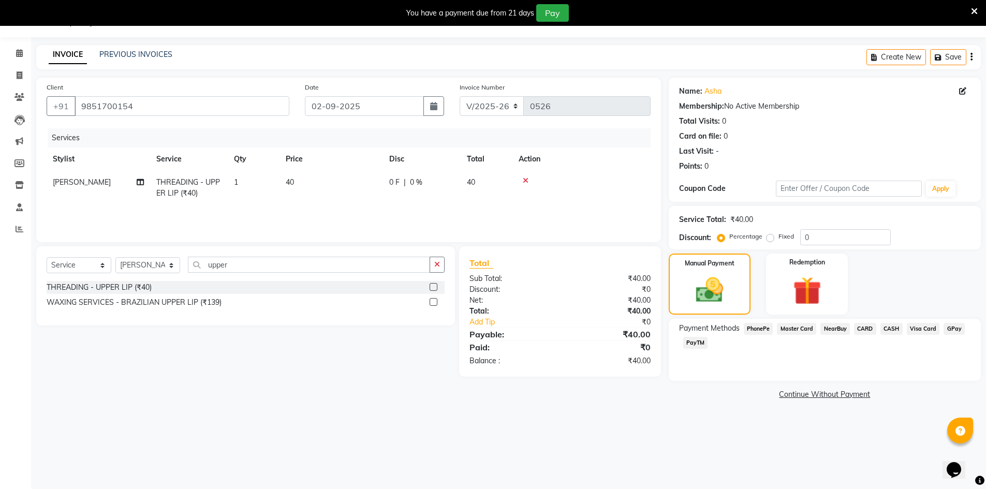
click at [757, 331] on span "PhonePe" at bounding box center [758, 329] width 29 height 12
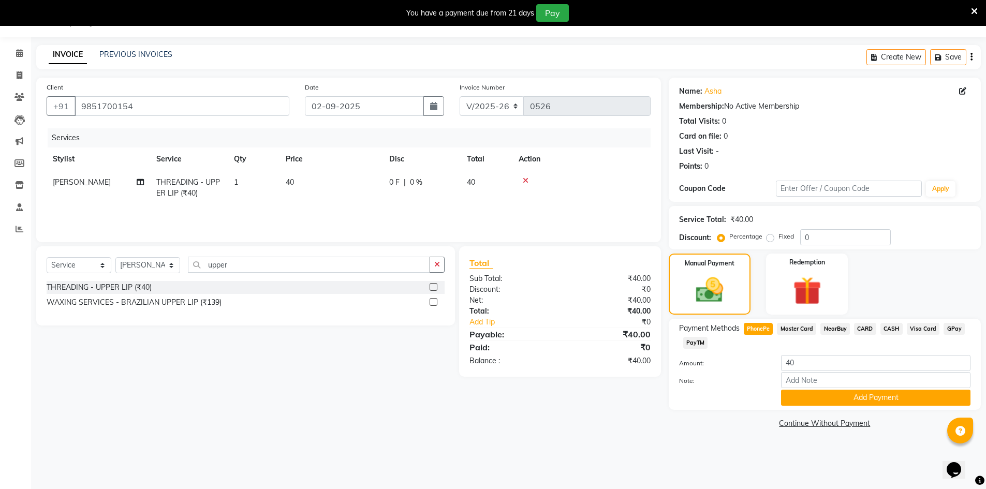
click at [885, 406] on div "Payment Methods PhonePe Master Card NearBuy CARD CASH Visa Card GPay PayTM Amou…" at bounding box center [825, 364] width 312 height 91
click at [887, 400] on button "Add Payment" at bounding box center [875, 398] width 189 height 16
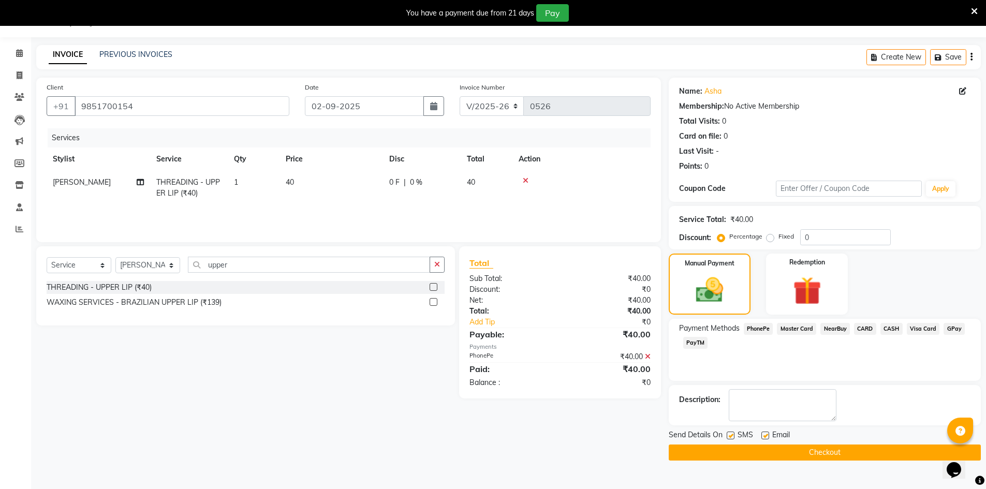
click at [801, 453] on button "Checkout" at bounding box center [825, 453] width 312 height 16
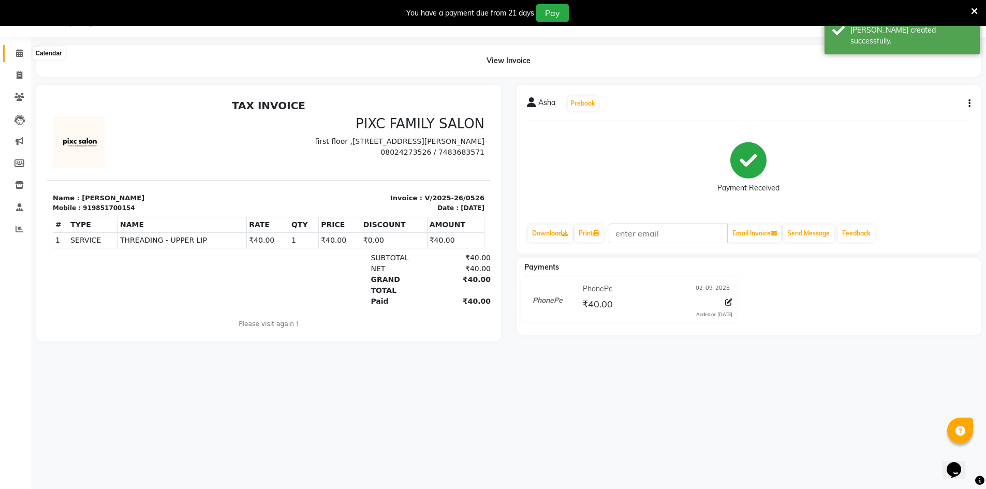
click at [25, 51] on span at bounding box center [19, 54] width 18 height 12
